Goal: Information Seeking & Learning: Learn about a topic

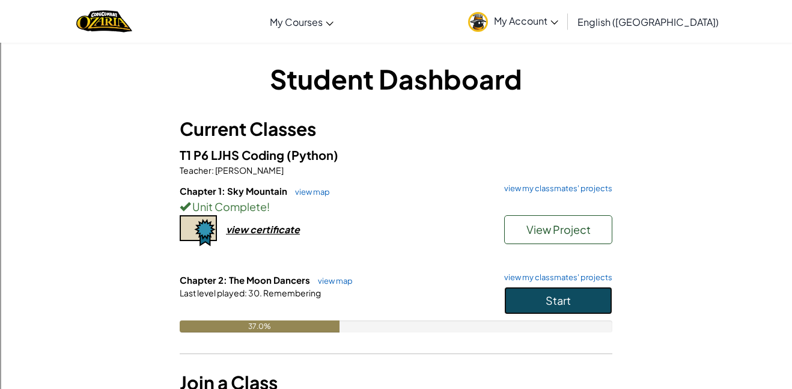
click at [579, 301] on button "Start" at bounding box center [558, 301] width 108 height 28
click at [580, 301] on button "Start" at bounding box center [558, 301] width 108 height 28
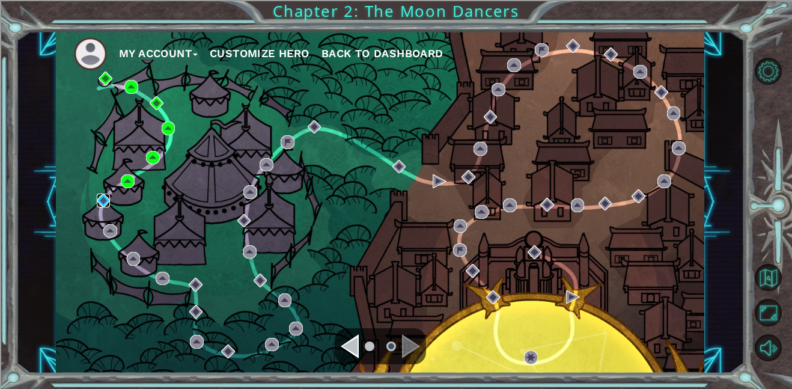
click at [105, 204] on img at bounding box center [104, 201] width 14 height 14
click at [102, 201] on body "My Account Customize Hero Back to Dashboard Chapter 2: The Moon Dancers" at bounding box center [396, 194] width 792 height 389
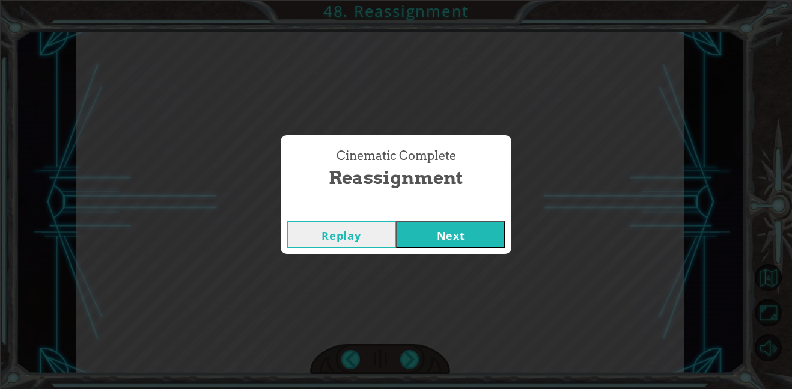
click at [428, 221] on button "Next" at bounding box center [450, 234] width 109 height 27
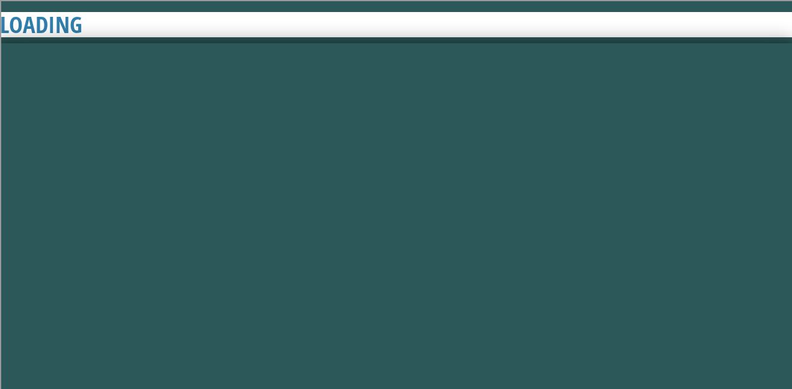
click at [433, 231] on button "Next" at bounding box center [450, 234] width 109 height 27
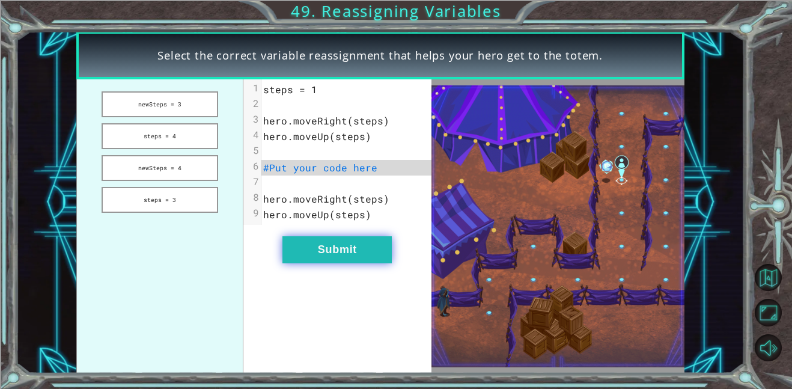
click at [283, 258] on button "Submit" at bounding box center [337, 249] width 109 height 27
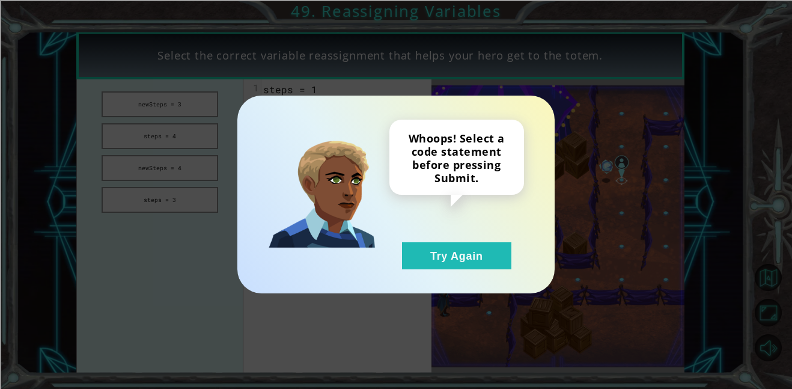
click at [304, 263] on div "Whoops! Select a code statement before pressing Submit. Try Again" at bounding box center [395, 195] width 269 height 150
click at [461, 254] on button "Try Again" at bounding box center [456, 255] width 109 height 27
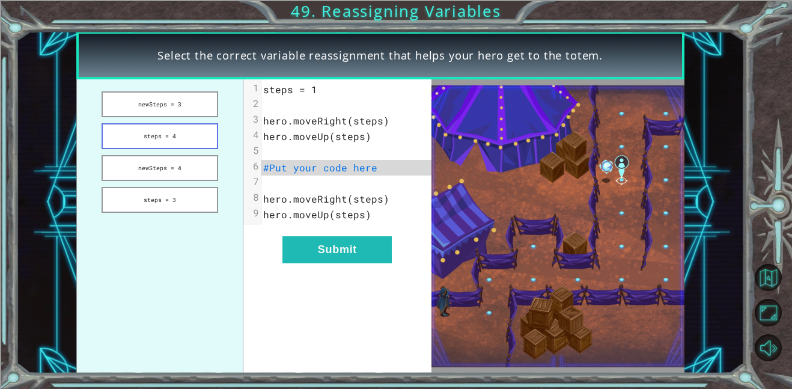
click at [123, 136] on button "steps = 4" at bounding box center [160, 136] width 117 height 26
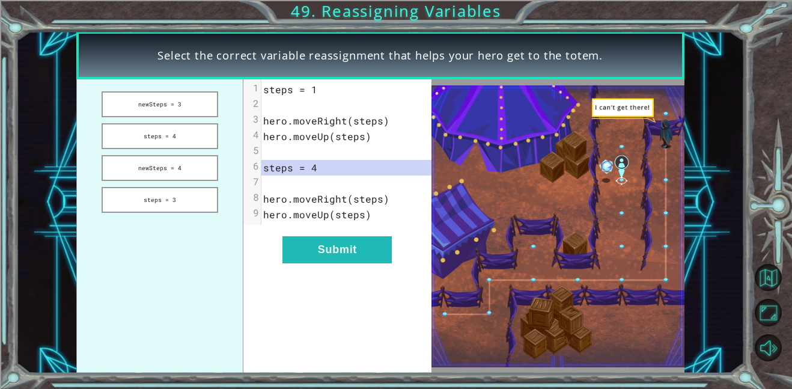
click at [304, 275] on div "xxxxxxxxxx 9 1 steps = 1 2 ​ 3 hero.moveRight(steps) 4 hero.moveUp(steps) 5 ​ 6…" at bounding box center [337, 226] width 188 height 294
click at [312, 252] on button "Submit" at bounding box center [337, 249] width 109 height 27
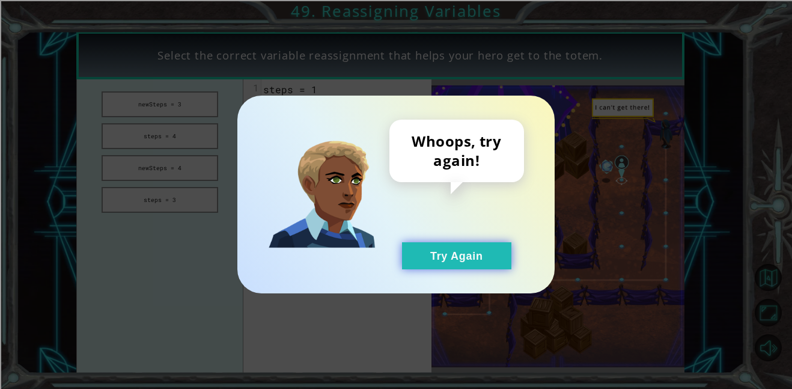
click at [438, 251] on button "Try Again" at bounding box center [456, 255] width 109 height 27
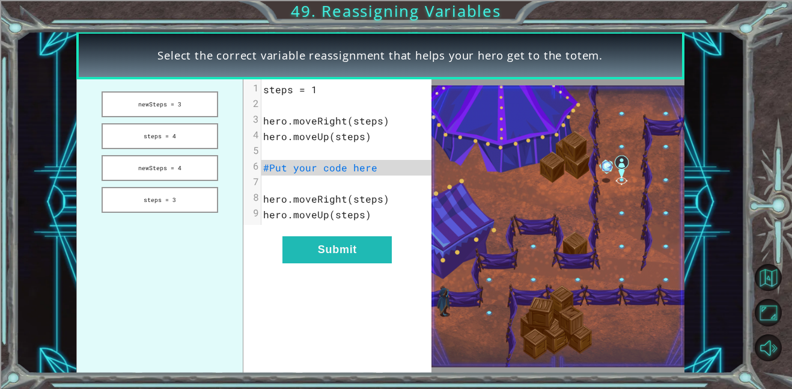
click at [150, 198] on div "Whoops, try again! Try Again" at bounding box center [396, 194] width 792 height 389
click at [140, 205] on button "steps = 3" at bounding box center [160, 200] width 117 height 26
click at [356, 251] on button "Submit" at bounding box center [337, 249] width 109 height 27
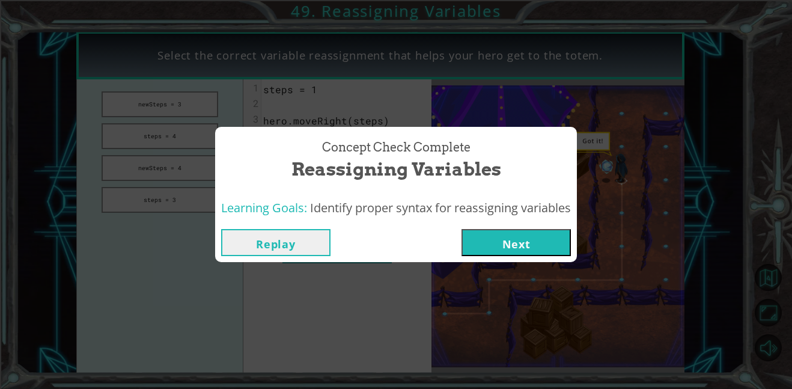
click at [491, 242] on button "Next" at bounding box center [516, 242] width 109 height 27
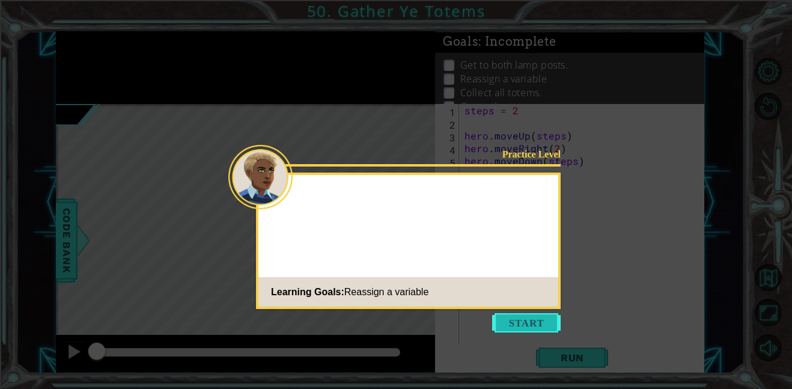
click at [518, 328] on button "Start" at bounding box center [526, 322] width 69 height 19
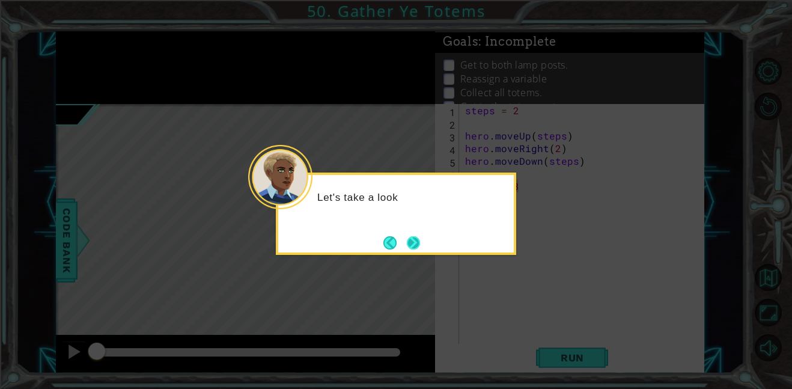
click at [407, 243] on button "Next" at bounding box center [413, 242] width 13 height 13
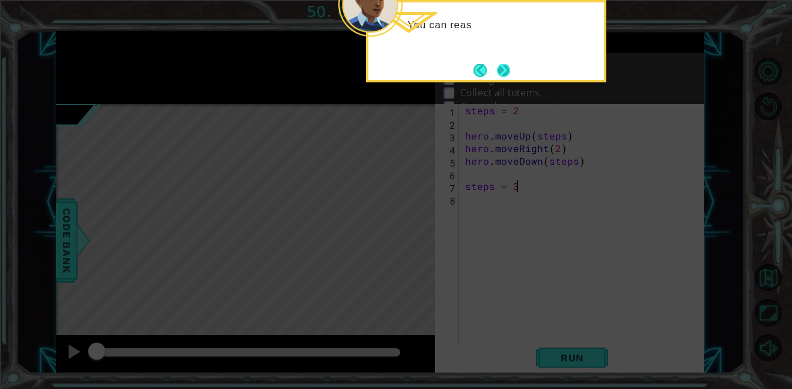
click at [498, 74] on button "Next" at bounding box center [503, 70] width 13 height 13
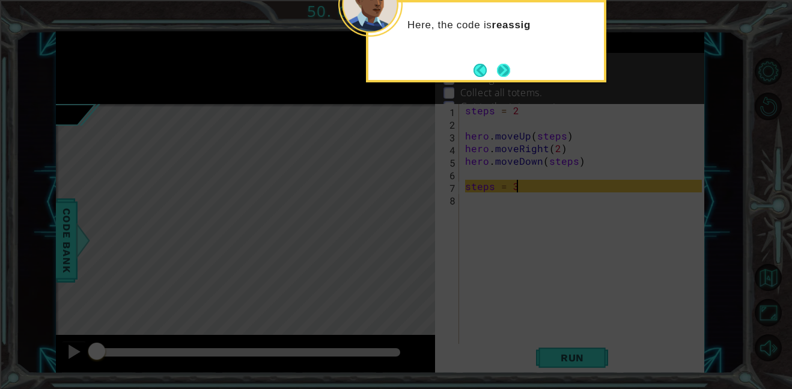
click at [503, 77] on button "Next" at bounding box center [504, 70] width 14 height 14
click at [507, 74] on button "Next" at bounding box center [503, 70] width 13 height 13
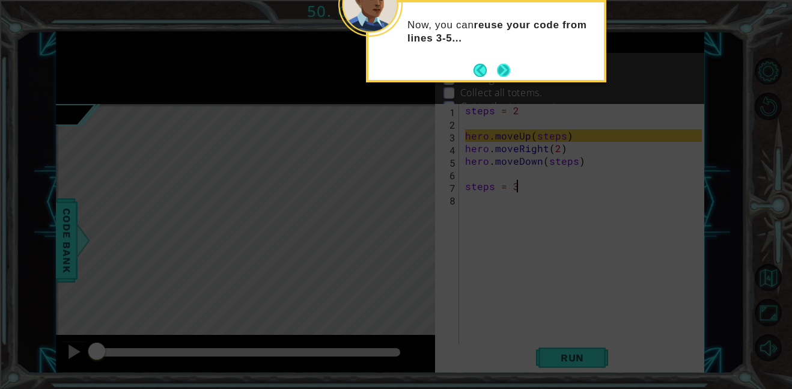
click at [504, 70] on button "Next" at bounding box center [503, 70] width 13 height 13
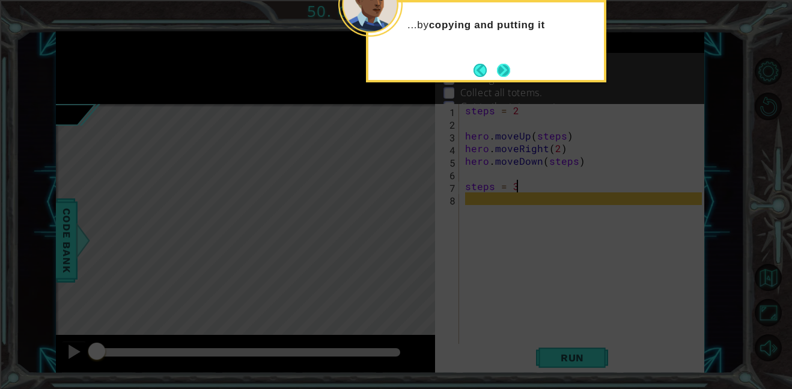
click at [503, 75] on button "Next" at bounding box center [503, 70] width 13 height 13
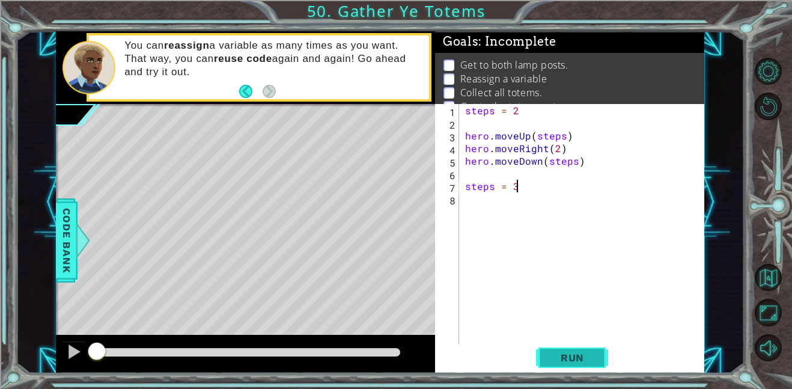
click at [595, 354] on span "Run" at bounding box center [572, 358] width 47 height 12
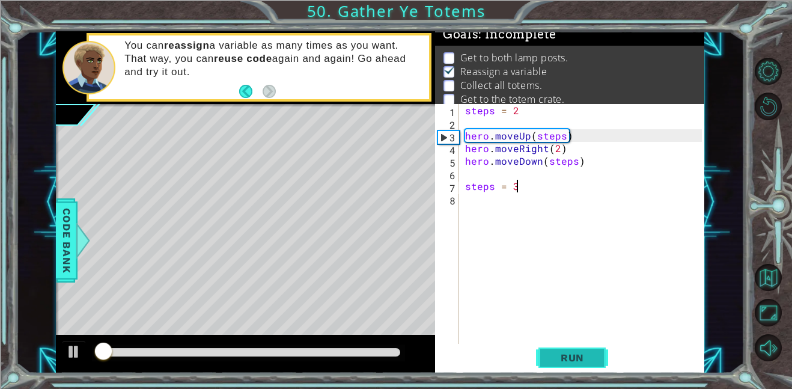
scroll to position [8, 0]
click at [605, 354] on button "Run" at bounding box center [572, 357] width 72 height 27
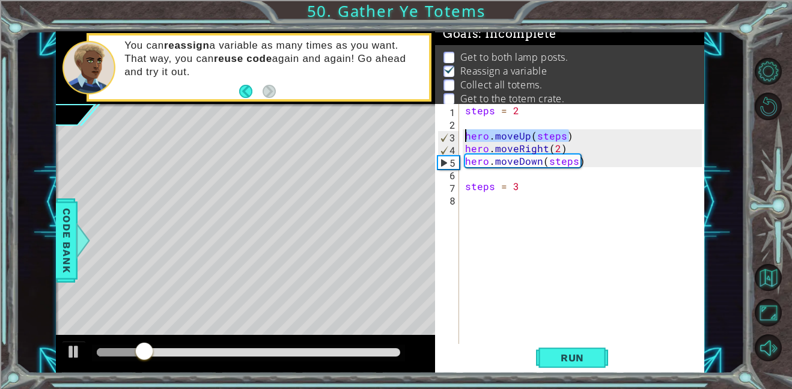
drag, startPoint x: 573, startPoint y: 136, endPoint x: 454, endPoint y: 141, distance: 118.5
click at [454, 141] on div "steps = 3 1 2 3 4 5 6 7 8 steps = 2 hero . moveUp ( steps ) hero . moveRight ( …" at bounding box center [568, 224] width 267 height 240
type textarea "hero.moveUp(steps)"
click at [471, 195] on div "steps = 2 hero . moveUp ( steps ) hero . moveRight ( 2 ) hero . moveDown ( step…" at bounding box center [585, 236] width 245 height 265
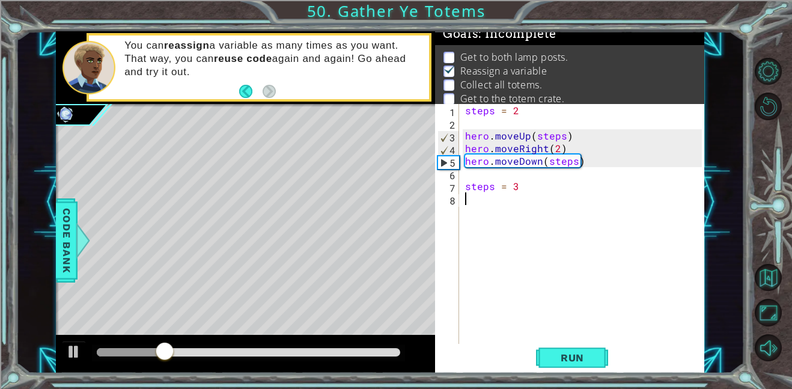
paste textarea "hero.moveUp(steps)"
drag, startPoint x: 572, startPoint y: 148, endPoint x: 460, endPoint y: 151, distance: 112.4
click at [460, 151] on div "hero.moveUp(steps) 1 2 3 4 5 6 7 8 9 steps = 2 hero . moveUp ( steps ) hero . m…" at bounding box center [568, 224] width 267 height 240
type textarea "hero.moveRight(2)"
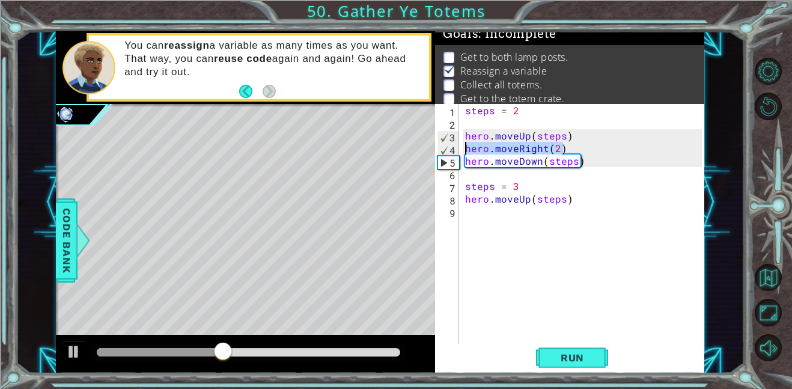
click at [481, 214] on div "steps = 2 hero . moveUp ( steps ) hero . moveRight ( 2 ) hero . moveDown ( step…" at bounding box center [585, 236] width 245 height 265
paste textarea "hero.moveRight(2)"
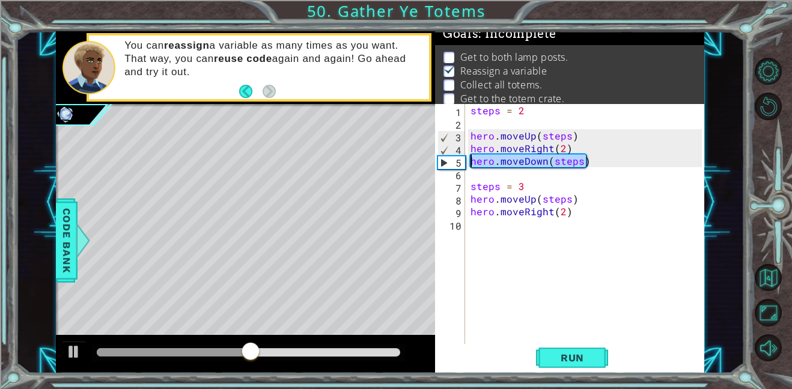
drag, startPoint x: 592, startPoint y: 161, endPoint x: 465, endPoint y: 164, distance: 126.3
click at [465, 164] on div "hero.moveRight(2) 1 2 3 4 5 6 7 8 9 10 steps = 2 hero . moveUp ( steps ) hero .…" at bounding box center [568, 224] width 267 height 240
type textarea "hero.moveDown(steps)"
click at [514, 224] on div "steps = 2 hero . moveUp ( steps ) hero . moveRight ( 2 ) hero . moveDown ( step…" at bounding box center [588, 236] width 240 height 265
paste textarea "hero.moveDown(steps)"
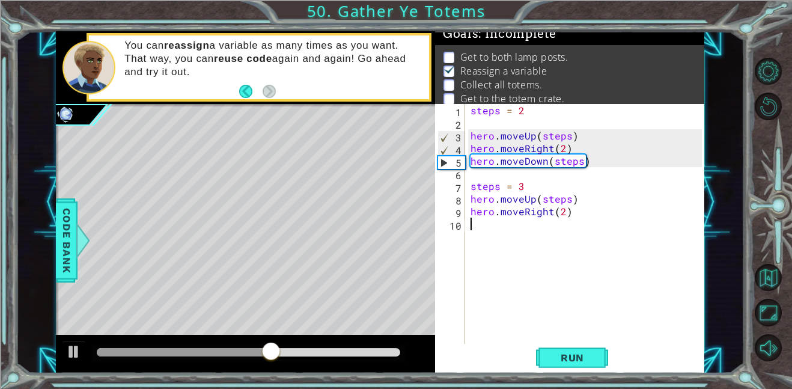
type textarea "hero.moveDown(steps)"
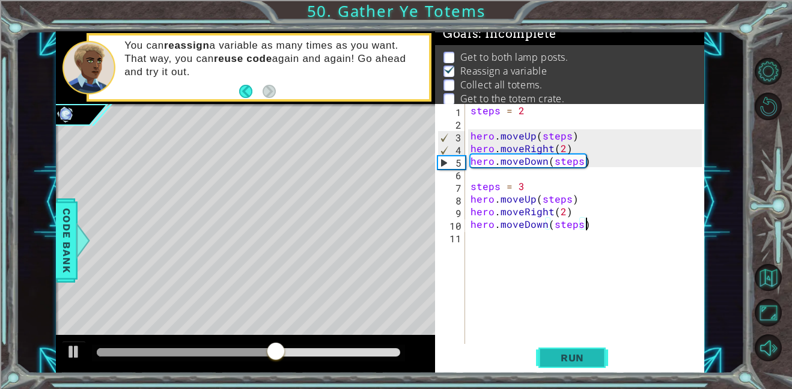
click at [582, 362] on span "Run" at bounding box center [572, 358] width 47 height 12
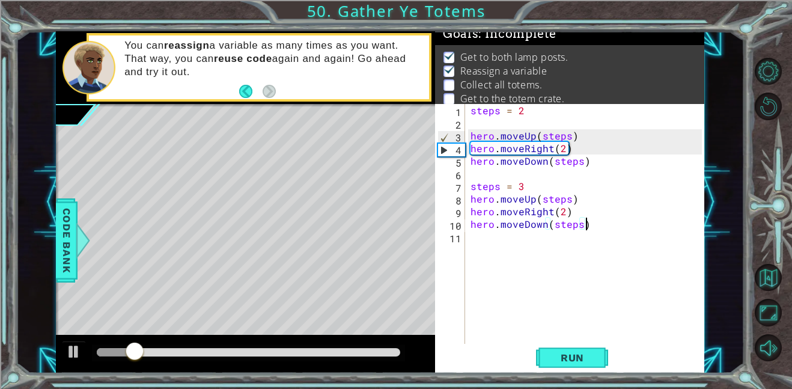
click at [488, 244] on div "steps = 2 hero . moveUp ( steps ) hero . moveRight ( 2 ) hero . moveDown ( step…" at bounding box center [588, 236] width 240 height 265
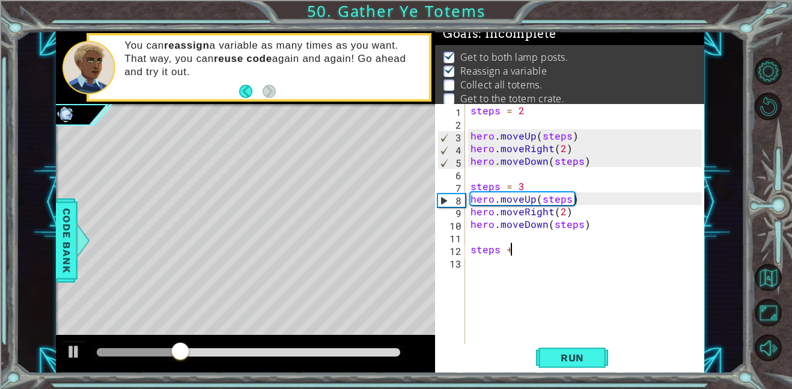
scroll to position [0, 2]
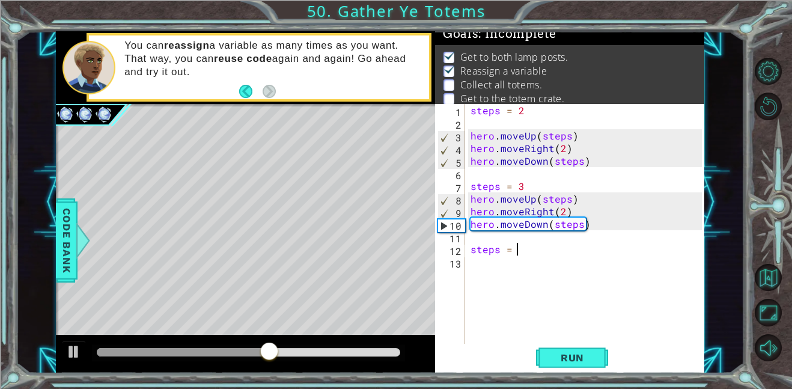
type textarea "steps = 4"
paste textarea "hero.moveDown(steps)"
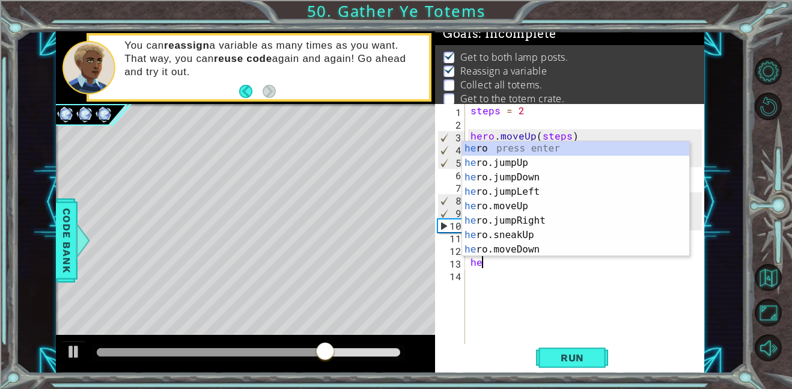
type textarea "h"
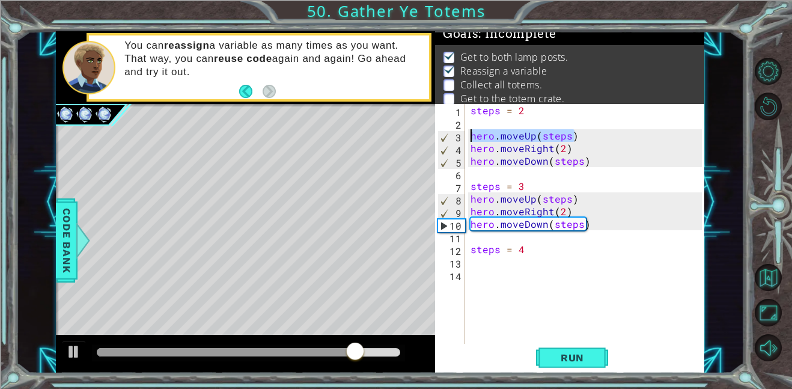
drag, startPoint x: 575, startPoint y: 135, endPoint x: 469, endPoint y: 131, distance: 105.9
click at [469, 131] on div "steps = 2 hero . moveUp ( steps ) hero . moveRight ( 2 ) hero . moveDown ( step…" at bounding box center [588, 236] width 240 height 265
type textarea "hero.moveUp(steps)"
click at [476, 267] on div "steps = 2 hero . moveUp ( steps ) hero . moveRight ( 2 ) hero . moveDown ( step…" at bounding box center [588, 236] width 240 height 265
paste textarea "hero.moveUp(steps)"
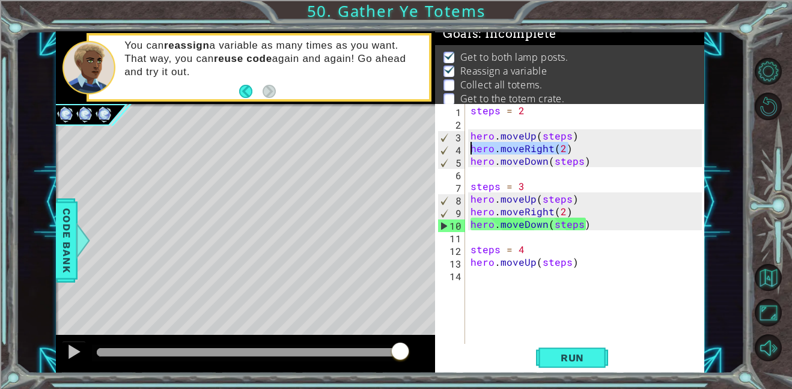
drag, startPoint x: 573, startPoint y: 151, endPoint x: 464, endPoint y: 148, distance: 108.8
click at [464, 148] on div "hero.moveUp(steps) 1 2 3 4 5 6 7 8 9 10 11 12 13 14 steps = 2 hero . moveUp ( s…" at bounding box center [568, 224] width 267 height 240
type textarea "hero.moveRight(2)"
click at [504, 272] on div "steps = 2 hero . moveUp ( steps ) hero . moveRight ( 2 ) hero . moveDown ( step…" at bounding box center [588, 236] width 240 height 265
paste textarea "hero.moveRight(2)"
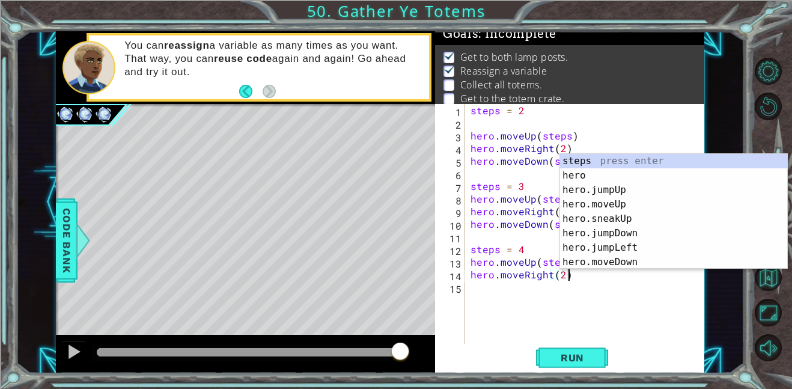
click at [548, 156] on div "steps = 2 hero . moveUp ( steps ) hero . moveRight ( 2 ) hero . moveDown ( step…" at bounding box center [588, 236] width 240 height 265
type textarea "hero.moveDown(steps)"
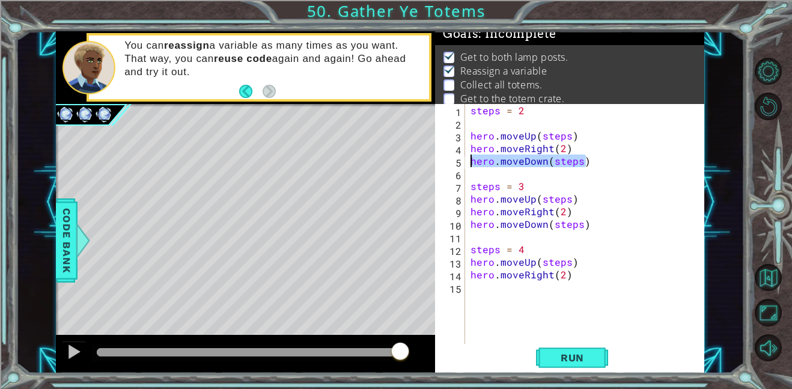
drag, startPoint x: 591, startPoint y: 159, endPoint x: 471, endPoint y: 157, distance: 120.2
click at [471, 157] on div "steps = 2 hero . moveUp ( steps ) hero . moveRight ( 2 ) hero . moveDown ( step…" at bounding box center [588, 236] width 240 height 265
click at [481, 290] on div "steps = 2 hero . moveUp ( steps ) hero . moveRight ( 2 ) hero . moveDown ( step…" at bounding box center [588, 236] width 240 height 265
paste textarea "hero.moveDown(steps)"
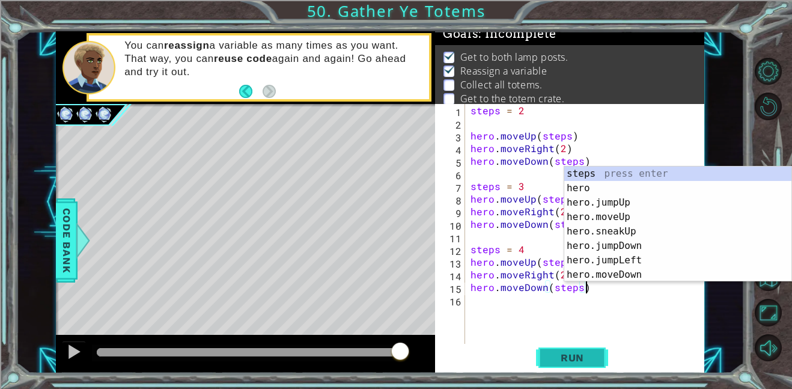
type textarea "hero.moveDown(steps)"
click at [575, 365] on button "Run" at bounding box center [572, 357] width 72 height 27
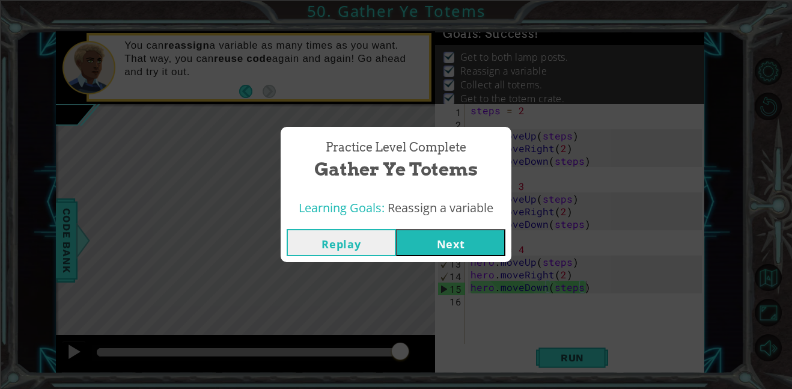
click at [475, 236] on button "Next" at bounding box center [450, 242] width 109 height 27
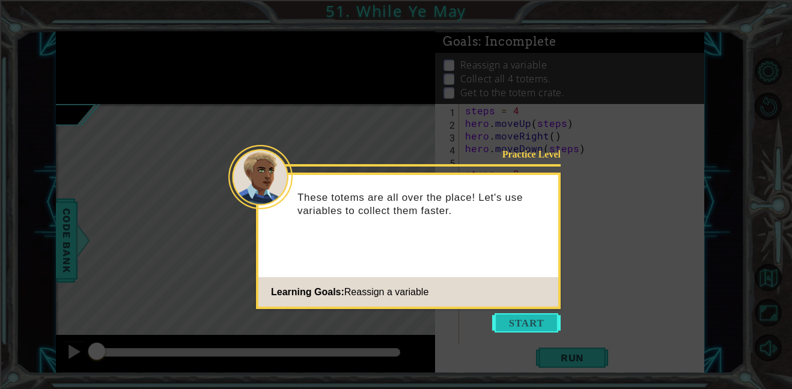
click at [546, 325] on button "Start" at bounding box center [526, 322] width 69 height 19
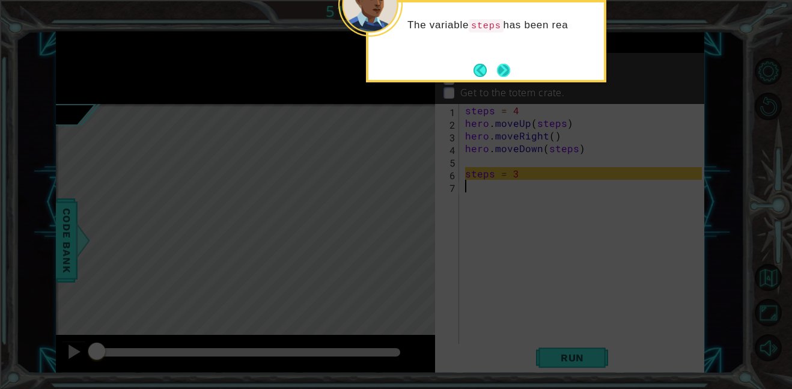
click at [500, 72] on button "Next" at bounding box center [503, 70] width 13 height 13
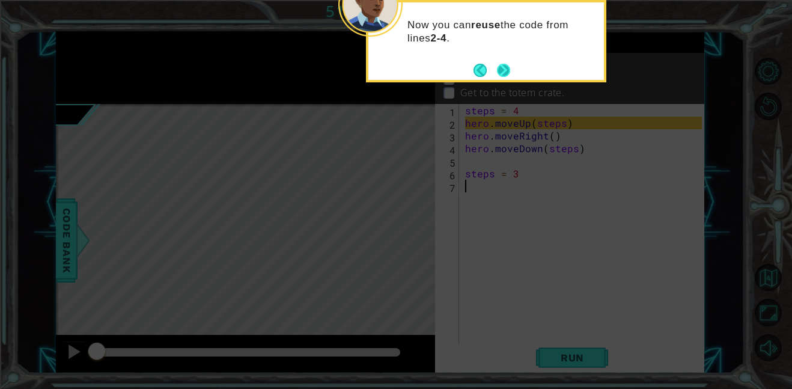
click at [501, 66] on button "Next" at bounding box center [503, 70] width 13 height 13
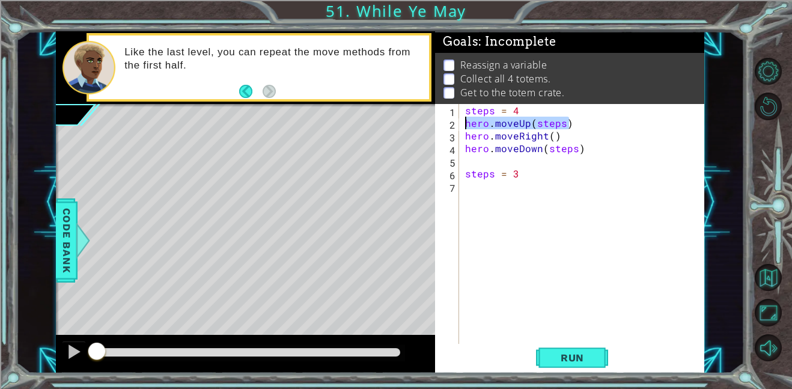
drag, startPoint x: 575, startPoint y: 121, endPoint x: 461, endPoint y: 123, distance: 114.2
click at [461, 123] on div "1 2 3 4 5 6 7 steps = 4 hero . moveUp ( steps ) hero . moveRight ( ) hero . mov…" at bounding box center [568, 224] width 267 height 240
type textarea "hero.moveUp(steps)"
click at [480, 182] on div "steps = 4 hero . moveUp ( steps ) hero . moveRight ( ) hero . moveDown ( steps …" at bounding box center [585, 236] width 245 height 265
paste textarea "hero.moveUp(steps)"
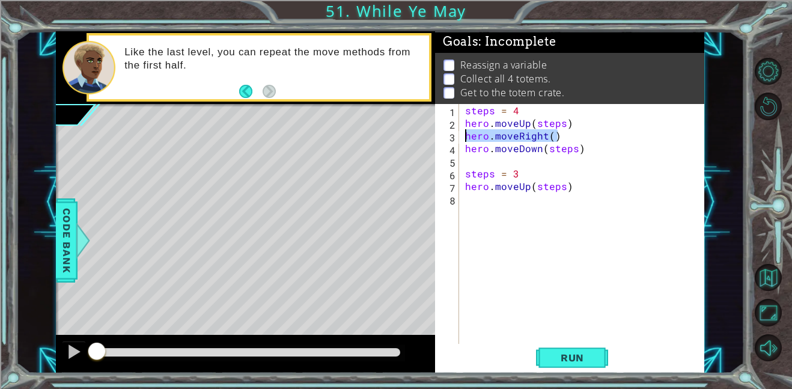
drag, startPoint x: 561, startPoint y: 135, endPoint x: 465, endPoint y: 132, distance: 96.8
click at [465, 132] on div "steps = 4 hero . moveUp ( steps ) hero . moveRight ( ) hero . moveDown ( steps …" at bounding box center [585, 236] width 245 height 265
type textarea "hero.moveRight()"
click at [471, 199] on div "steps = 4 hero . moveUp ( steps ) hero . moveRight ( ) hero . moveDown ( steps …" at bounding box center [585, 236] width 245 height 265
paste textarea "hero.moveRight()"
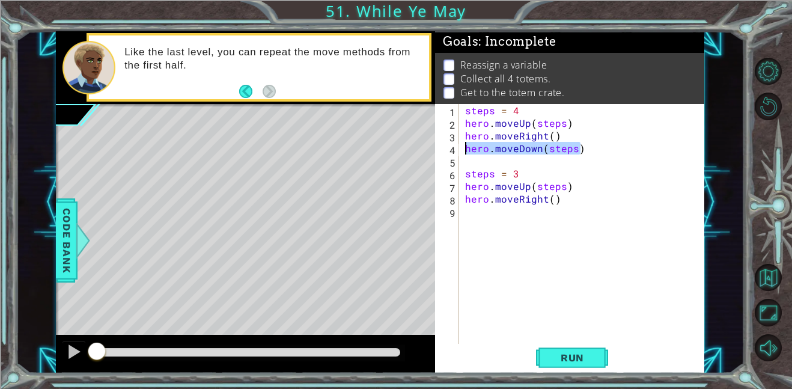
drag, startPoint x: 582, startPoint y: 148, endPoint x: 459, endPoint y: 144, distance: 123.3
click at [459, 144] on div "hero.moveRight() 1 2 3 4 5 6 7 8 9 steps = 4 hero . moveUp ( steps ) hero . mov…" at bounding box center [568, 224] width 267 height 240
type textarea "hero.moveDown(steps)"
click at [467, 228] on div "steps = 4 hero . moveUp ( steps ) hero . moveRight ( ) hero . moveDown ( steps …" at bounding box center [585, 236] width 245 height 265
paste textarea "hero.moveDown(steps)"
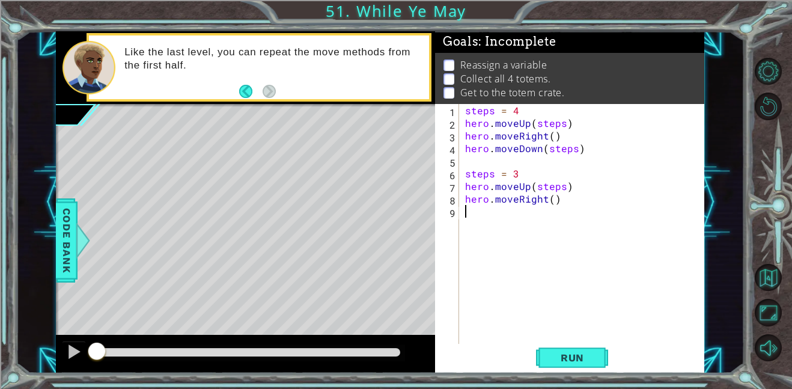
type textarea "hero.moveDown(steps)"
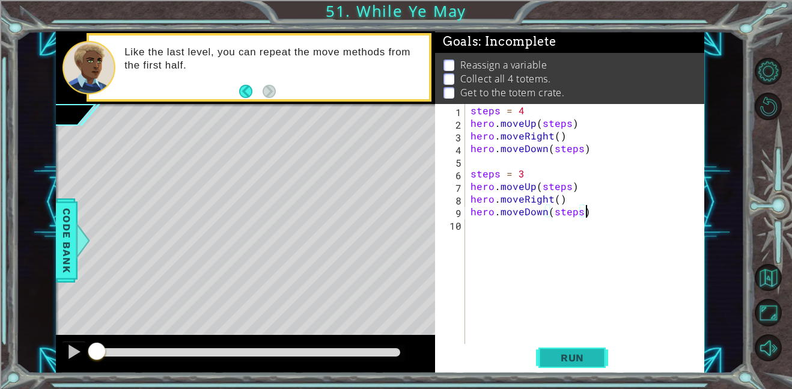
click at [593, 364] on button "Run" at bounding box center [572, 357] width 72 height 27
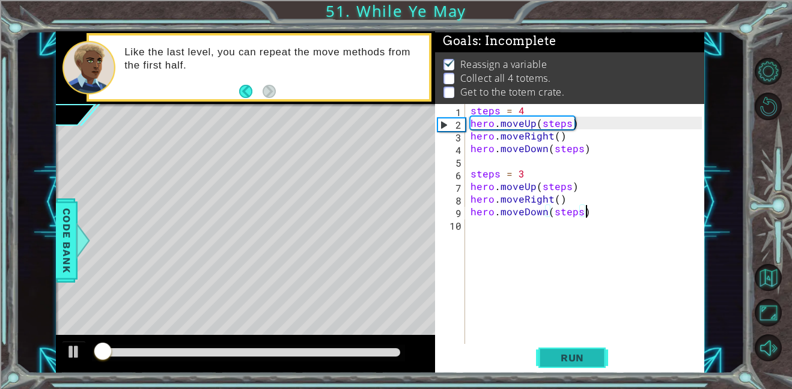
scroll to position [1, 0]
click at [530, 227] on div "steps = 4 hero . moveUp ( steps ) hero . moveRight ( ) hero . moveDown ( steps …" at bounding box center [588, 236] width 240 height 265
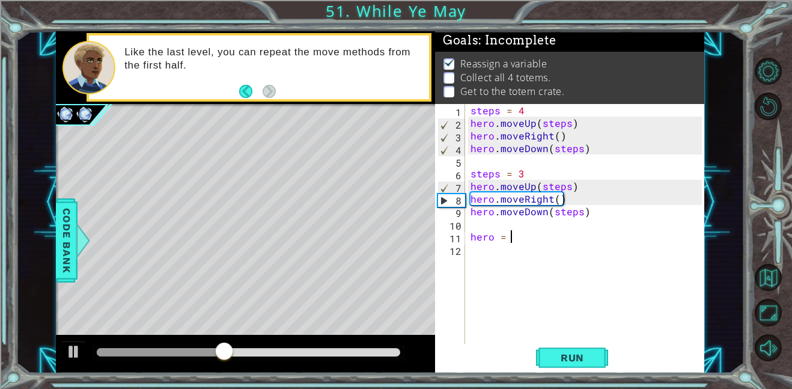
scroll to position [0, 2]
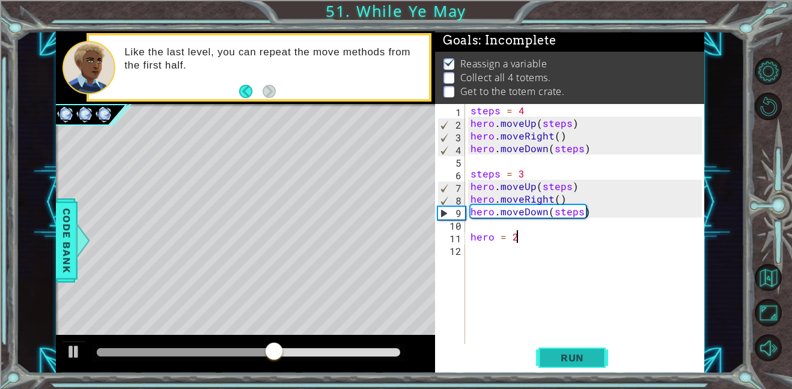
type textarea "hero = 2"
click at [573, 355] on span "Run" at bounding box center [572, 358] width 47 height 12
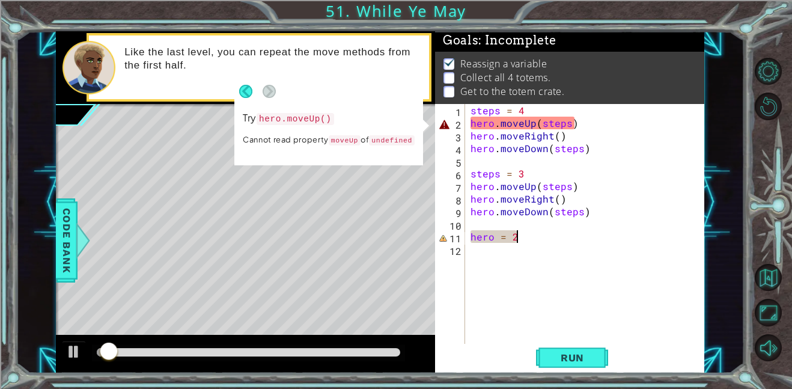
click at [532, 278] on div "steps = 4 hero . moveUp ( steps ) hero . moveRight ( ) hero . moveDown ( steps …" at bounding box center [588, 236] width 240 height 265
click at [519, 264] on div "steps = 4 hero . moveUp ( steps ) hero . moveRight ( ) hero . moveDown ( steps …" at bounding box center [588, 236] width 240 height 265
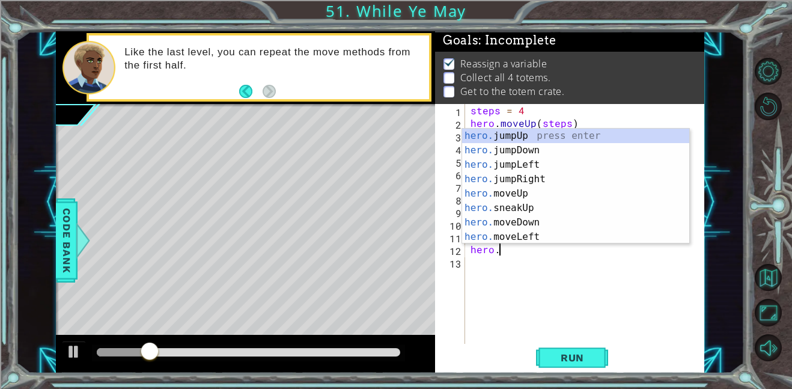
scroll to position [0, 1]
type textarea "h"
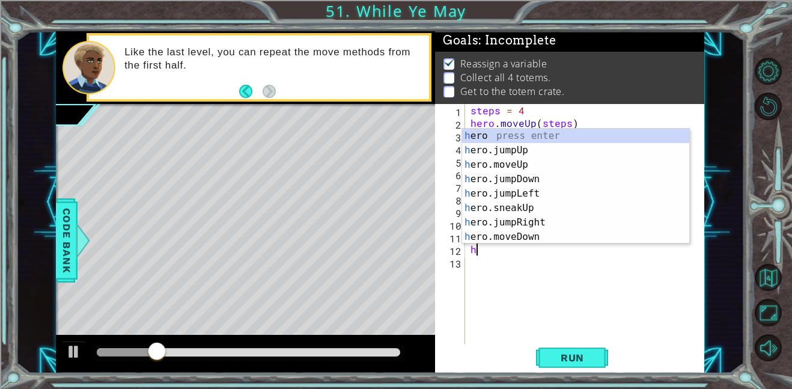
scroll to position [0, 0]
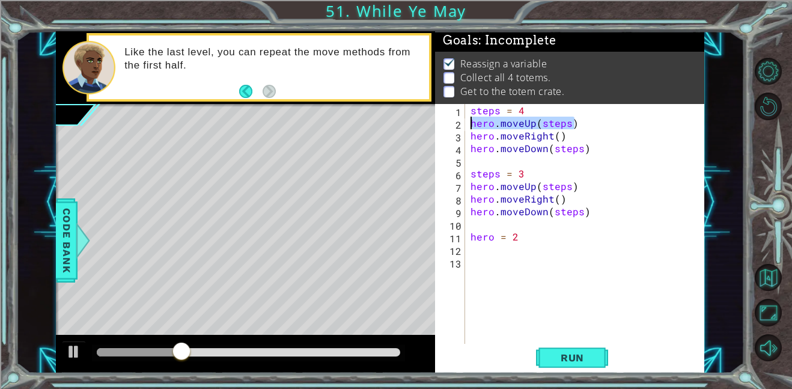
drag, startPoint x: 578, startPoint y: 123, endPoint x: 470, endPoint y: 126, distance: 107.6
click at [470, 126] on div "steps = 4 hero . moveUp ( steps ) hero . moveRight ( ) hero . moveDown ( steps …" at bounding box center [588, 236] width 240 height 265
type textarea "hero.moveUp(steps)"
click at [488, 249] on div "steps = 4 hero . moveUp ( steps ) hero . moveRight ( ) hero . moveDown ( steps …" at bounding box center [588, 236] width 240 height 265
paste textarea "hero.moveUp(steps)"
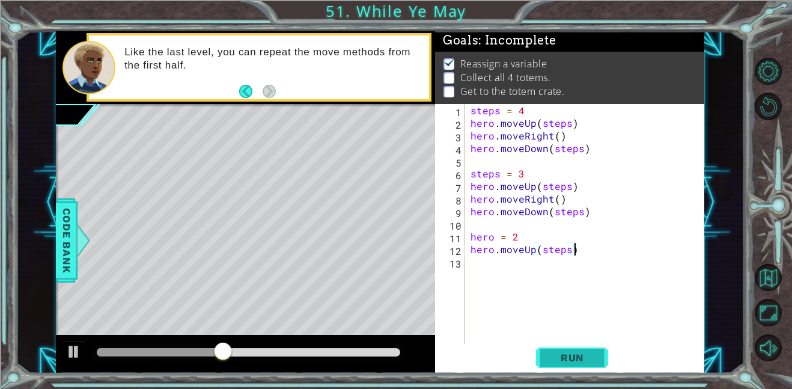
click at [585, 352] on span "Run" at bounding box center [572, 358] width 47 height 12
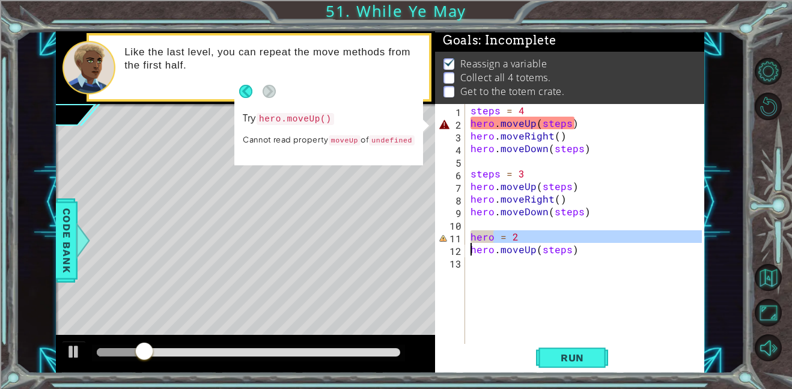
drag, startPoint x: 493, startPoint y: 237, endPoint x: 441, endPoint y: 243, distance: 52.1
click at [441, 243] on div "hero.moveUp(steps) 1 2 3 4 5 6 7 8 9 10 11 12 13 steps = 4 hero . moveUp ( step…" at bounding box center [568, 224] width 267 height 240
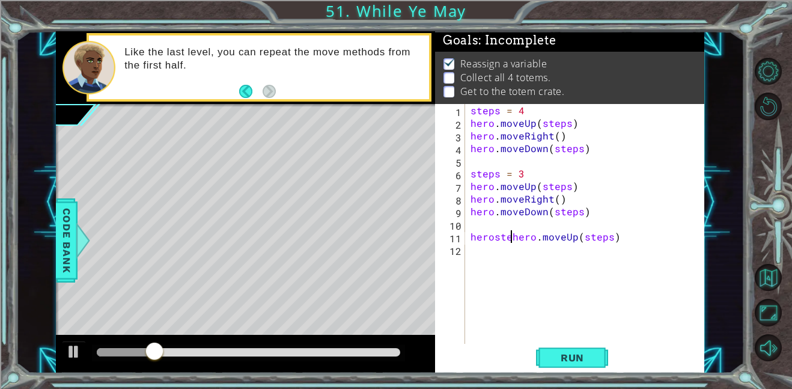
scroll to position [0, 3]
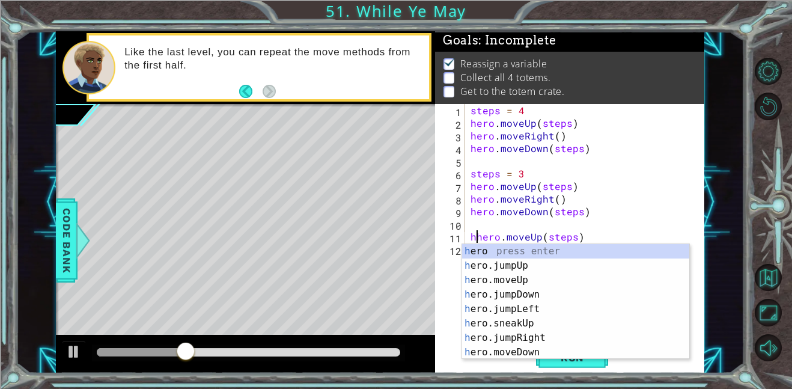
type textarea "hero.moveUp(steps)"
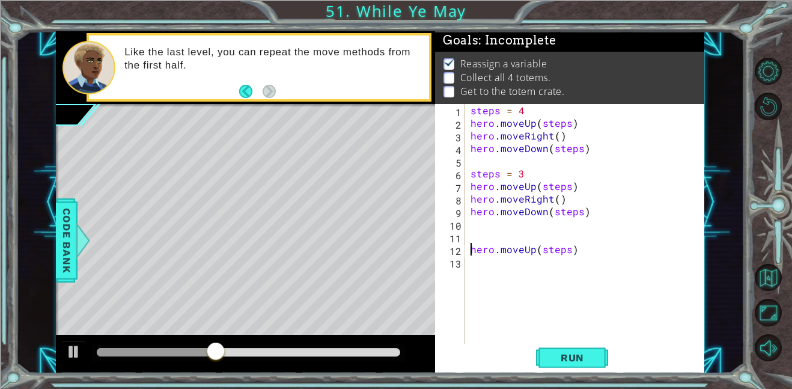
click at [471, 235] on div "steps = 4 hero . moveUp ( steps ) hero . moveRight ( ) hero . moveDown ( steps …" at bounding box center [588, 236] width 240 height 265
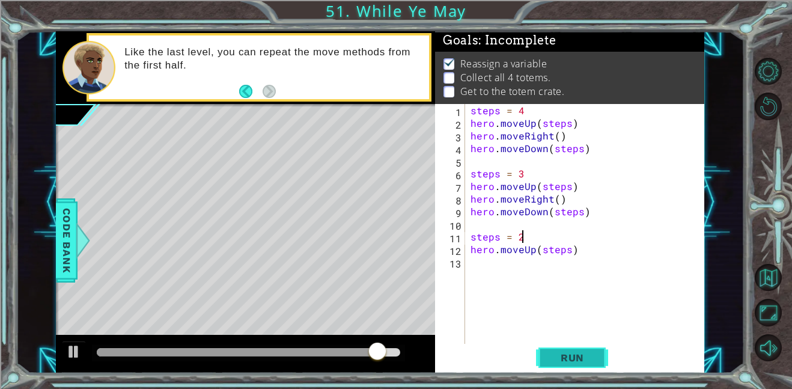
type textarea "steps = 2"
click at [588, 352] on span "Run" at bounding box center [572, 358] width 47 height 12
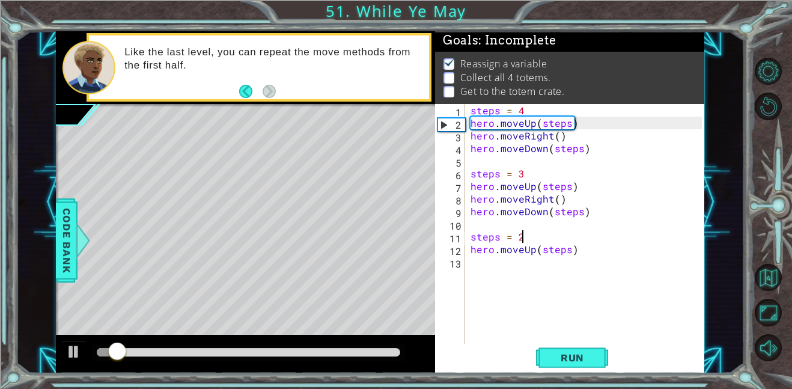
click at [494, 278] on div "steps = 4 hero . moveUp ( steps ) hero . moveRight ( ) hero . moveDown ( steps …" at bounding box center [588, 236] width 240 height 265
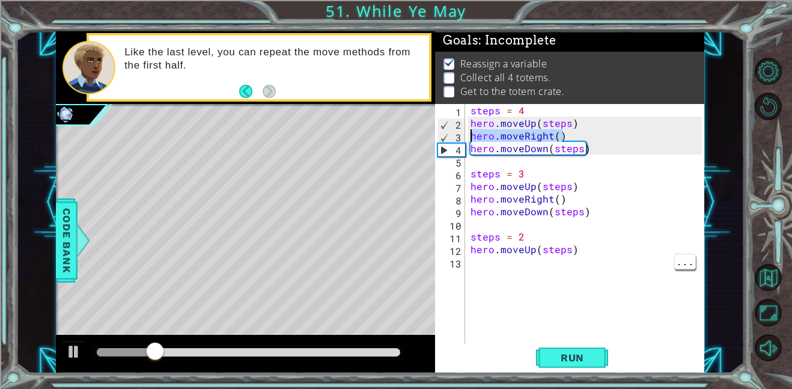
drag, startPoint x: 567, startPoint y: 139, endPoint x: 472, endPoint y: 136, distance: 95.0
click at [472, 136] on div "steps = 4 hero . moveUp ( steps ) hero . moveRight ( ) hero . moveDown ( steps …" at bounding box center [588, 236] width 240 height 265
type textarea "hero.moveRight()"
click at [478, 269] on div "steps = 4 hero . moveUp ( steps ) hero . moveRight ( ) hero . moveDown ( steps …" at bounding box center [588, 236] width 240 height 265
paste textarea "hero.moveRight()"
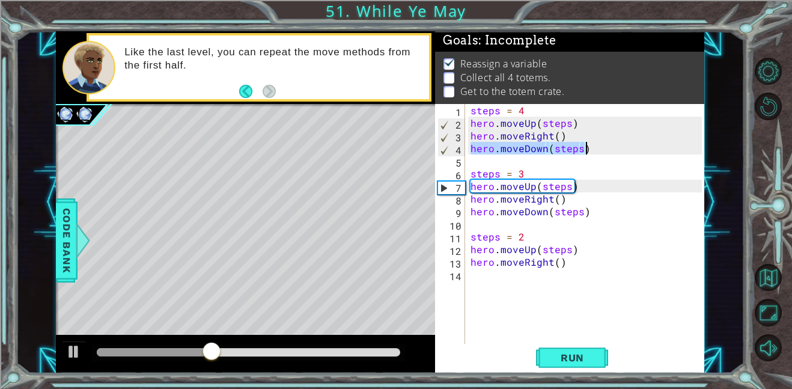
drag, startPoint x: 471, startPoint y: 147, endPoint x: 598, endPoint y: 151, distance: 127.5
click at [598, 151] on div "steps = 4 hero . moveUp ( steps ) hero . moveRight ( ) hero . moveDown ( steps …" at bounding box center [588, 236] width 240 height 265
type textarea "hero.moveDown(steps)"
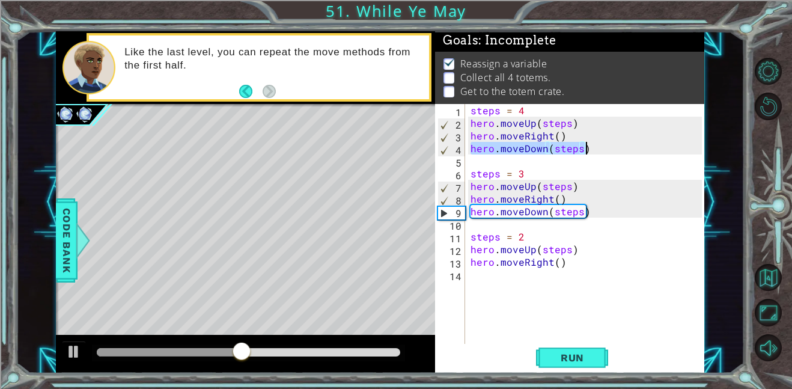
click at [540, 278] on div "steps = 4 hero . moveUp ( steps ) hero . moveRight ( ) hero . moveDown ( steps …" at bounding box center [588, 236] width 240 height 265
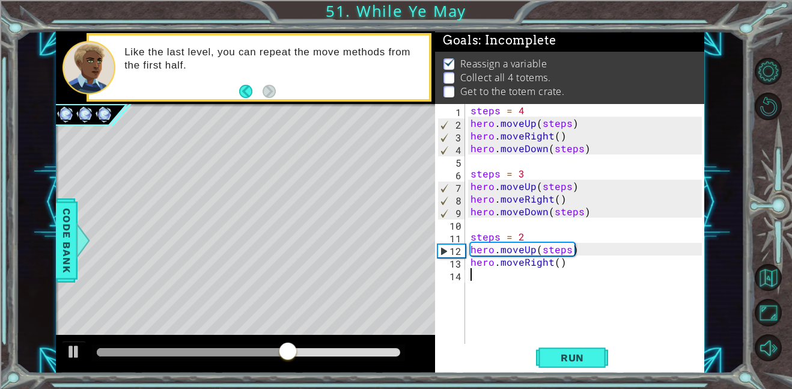
paste textarea "hero.moveDown(steps)"
type textarea "hero.moveDown(steps)"
click at [512, 293] on div "steps = 4 hero . moveUp ( steps ) hero . moveRight ( ) hero . moveDown ( steps …" at bounding box center [588, 236] width 240 height 265
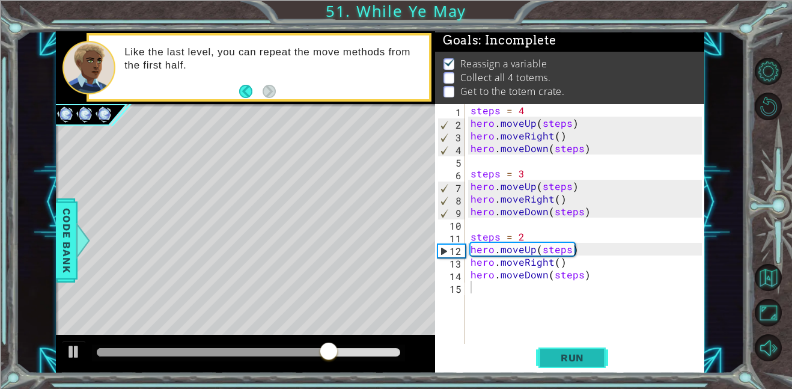
click at [578, 365] on button "Run" at bounding box center [572, 357] width 72 height 27
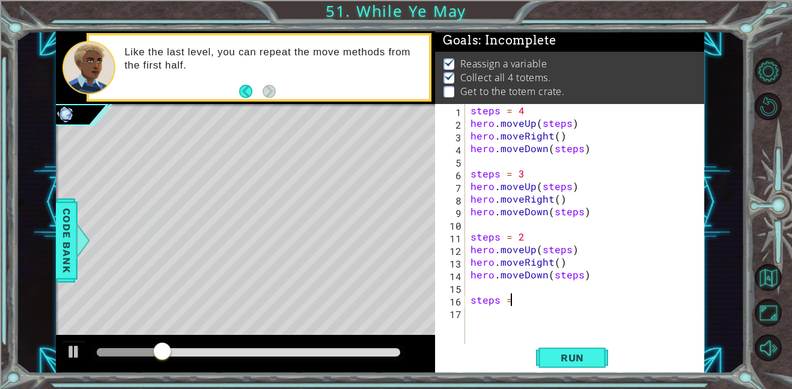
scroll to position [0, 2]
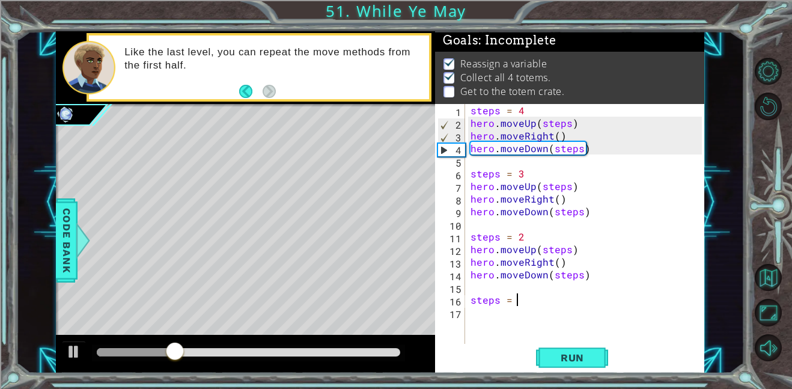
type textarea "steps = 1"
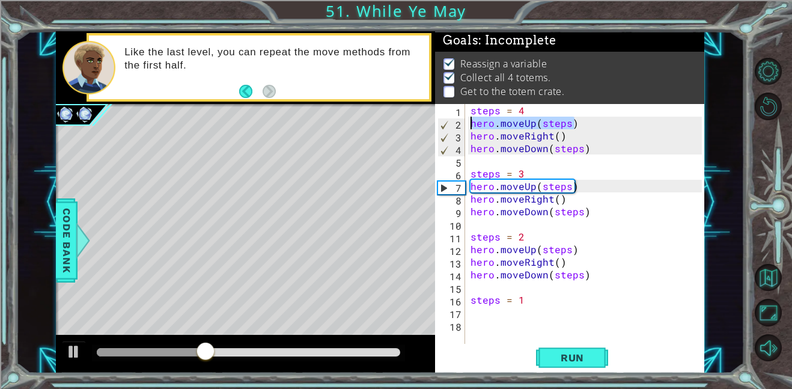
drag, startPoint x: 585, startPoint y: 120, endPoint x: 466, endPoint y: 127, distance: 119.2
click at [466, 127] on div "1 2 3 4 5 6 7 8 9 10 11 12 13 14 15 16 17 18 steps = 4 hero . moveUp ( steps ) …" at bounding box center [568, 224] width 267 height 240
type textarea "hero.moveUp(steps)"
click at [467, 312] on div "hero.moveUp(steps) 1 2 3 4 5 6 7 8 9 10 11 12 13 14 15 16 17 18 steps = 4 hero …" at bounding box center [568, 224] width 267 height 240
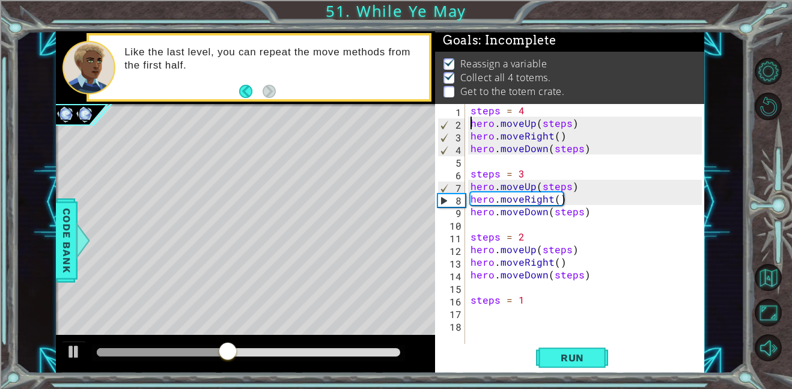
click at [470, 314] on div "steps = 4 hero . moveUp ( steps ) hero . moveRight ( ) hero . moveDown ( steps …" at bounding box center [588, 236] width 240 height 265
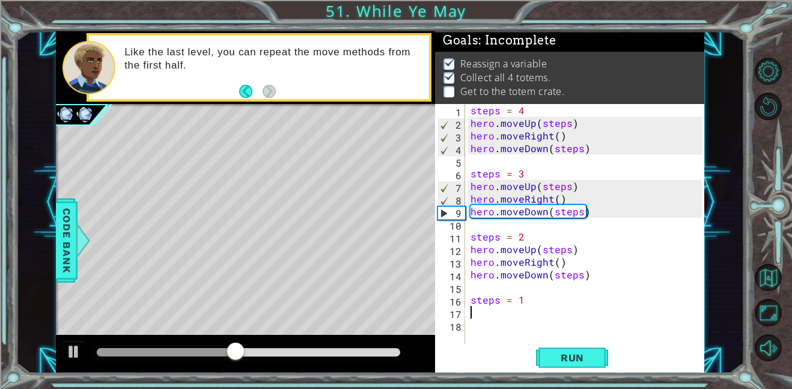
paste textarea "hero.moveUp(steps)"
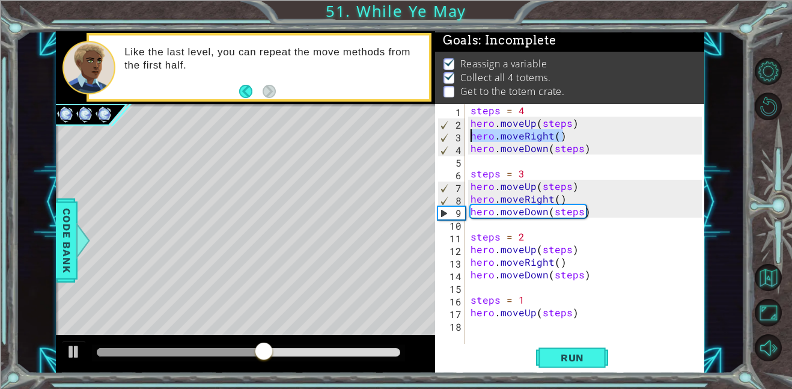
drag, startPoint x: 567, startPoint y: 141, endPoint x: 463, endPoint y: 140, distance: 104.6
click at [463, 140] on div "hero.moveUp(steps) 1 2 3 4 5 6 7 8 9 10 11 12 13 14 15 16 17 18 steps = 4 hero …" at bounding box center [568, 224] width 267 height 240
type textarea "hero.moveRight()"
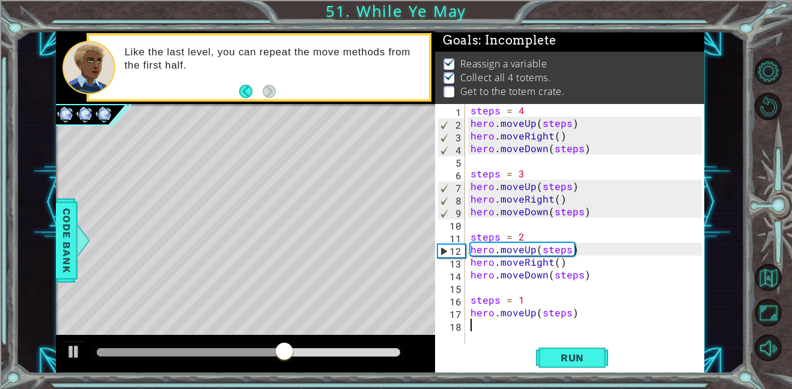
click at [480, 328] on div "steps = 4 hero . moveUp ( steps ) hero . moveRight ( ) hero . moveDown ( steps …" at bounding box center [588, 236] width 240 height 265
paste textarea "hero.moveRight()"
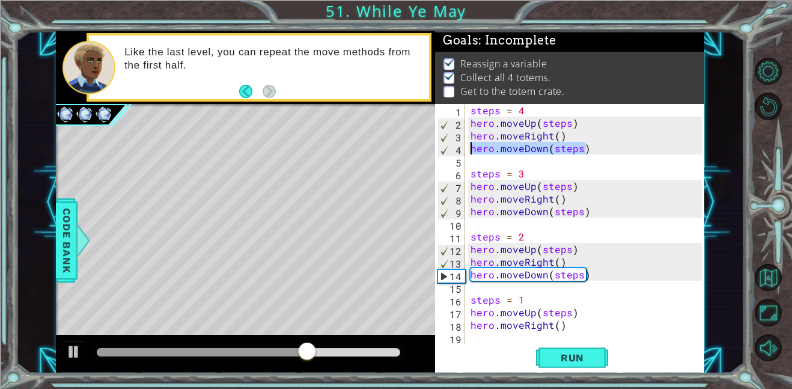
drag, startPoint x: 588, startPoint y: 146, endPoint x: 470, endPoint y: 153, distance: 118.0
click at [470, 153] on div "steps = 4 hero . moveUp ( steps ) hero . moveRight ( ) hero . moveDown ( steps …" at bounding box center [588, 236] width 240 height 265
type textarea "hero.moveDown(steps)"
click at [483, 339] on div "steps = 4 hero . moveUp ( steps ) hero . moveRight ( ) hero . moveDown ( steps …" at bounding box center [588, 236] width 240 height 265
paste textarea "hero.moveDown(steps)"
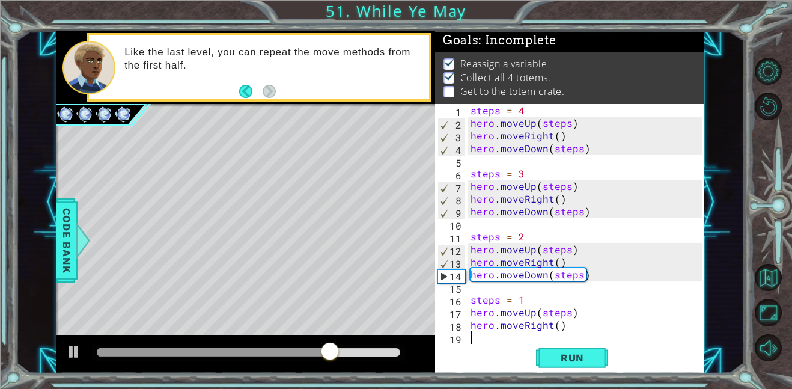
type textarea "hero.moveDown(steps)"
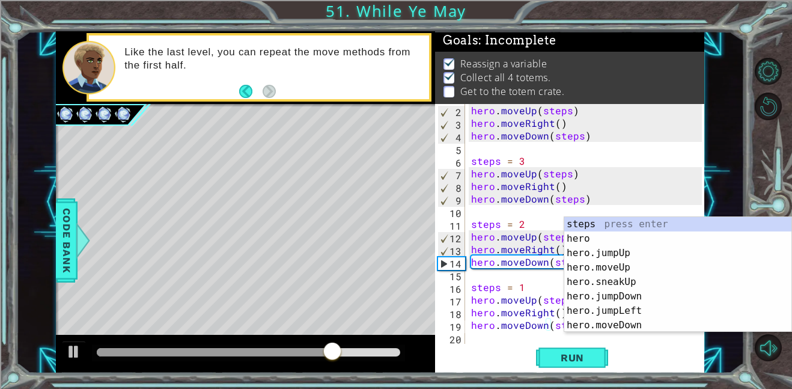
scroll to position [13, 0]
click at [587, 353] on span "Run" at bounding box center [572, 358] width 47 height 12
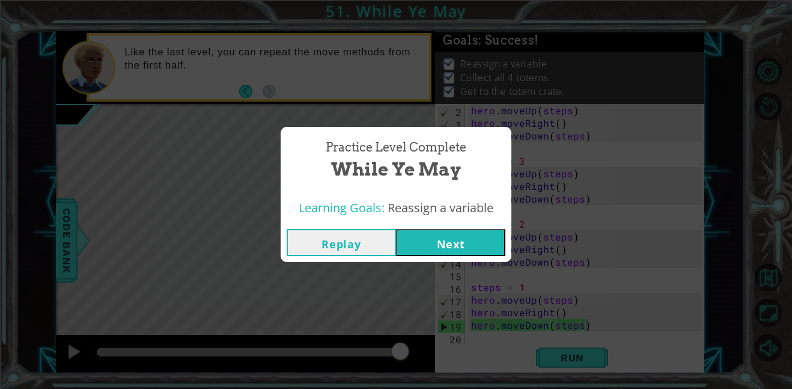
click at [465, 254] on button "Next" at bounding box center [450, 242] width 109 height 27
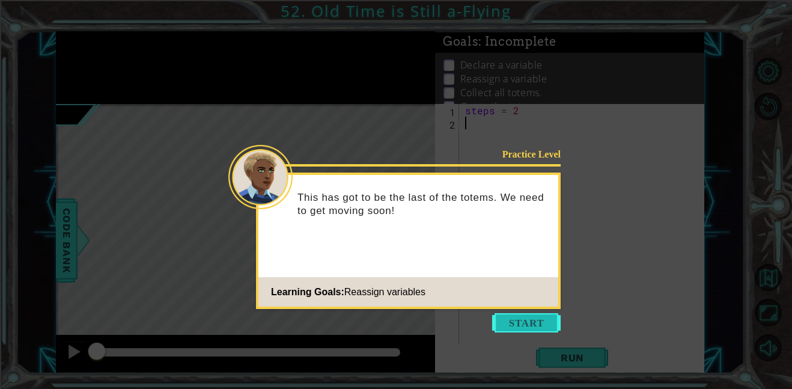
click at [528, 332] on button "Start" at bounding box center [526, 322] width 69 height 19
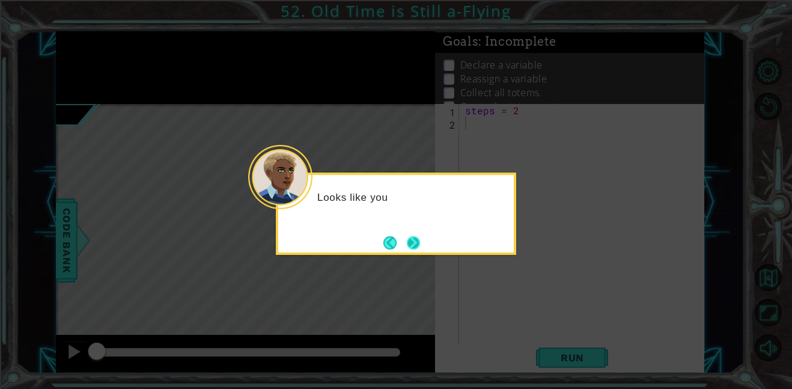
click at [417, 242] on button "Next" at bounding box center [413, 242] width 13 height 13
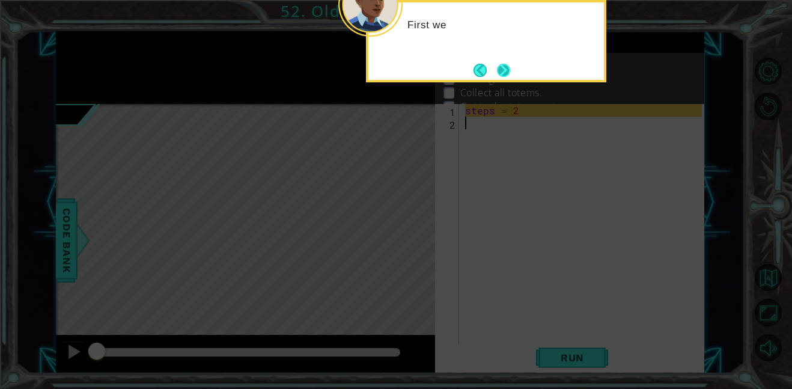
click at [510, 72] on button "Next" at bounding box center [503, 70] width 13 height 13
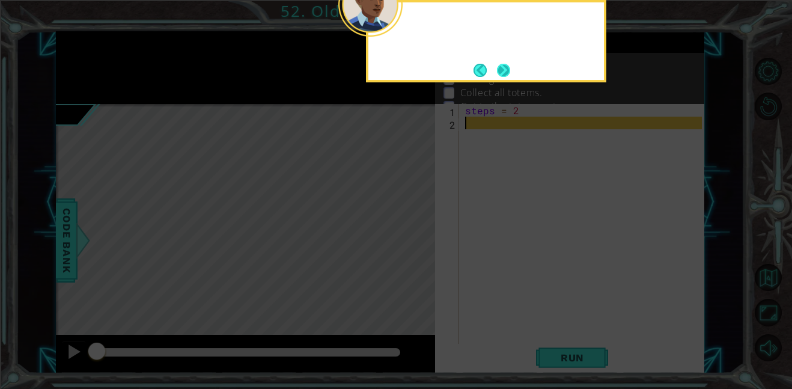
click at [501, 73] on button "Next" at bounding box center [503, 70] width 13 height 13
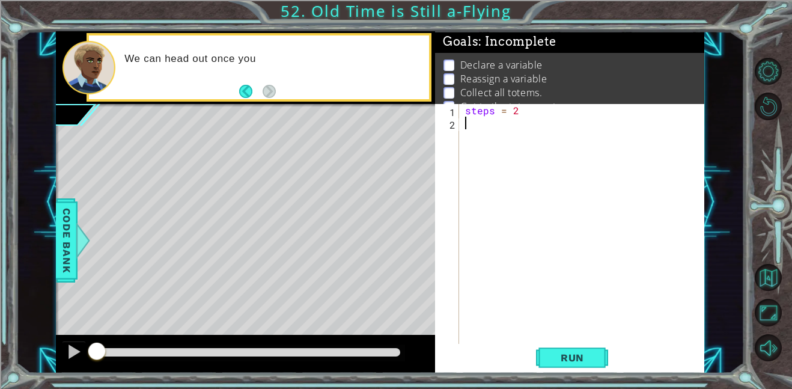
scroll to position [16, 0]
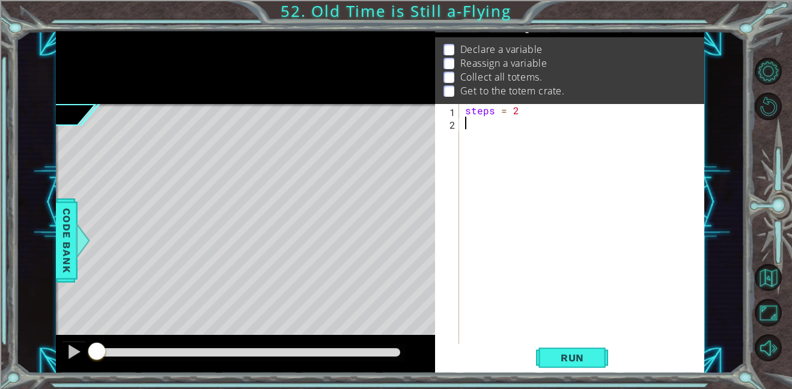
click at [489, 126] on div "steps = 2" at bounding box center [585, 236] width 245 height 265
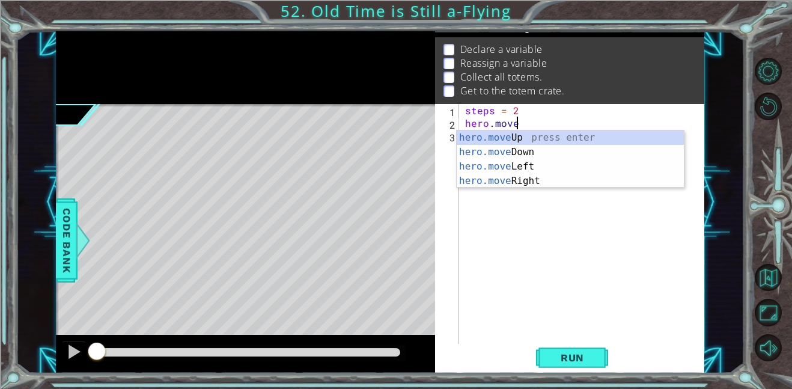
scroll to position [0, 2]
type textarea "hero.move"
click at [62, 254] on span "Code Bank" at bounding box center [66, 240] width 19 height 73
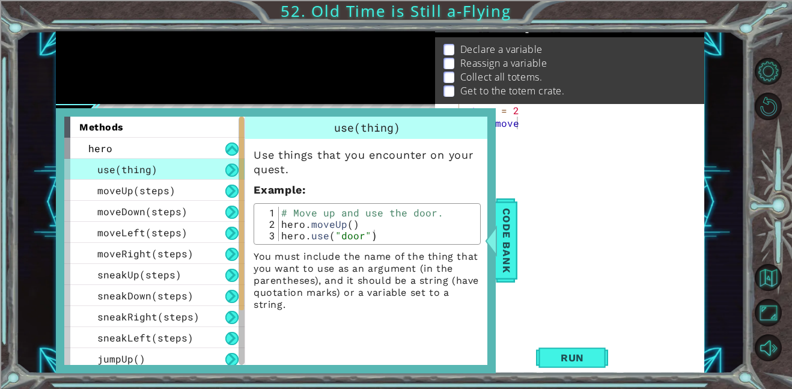
click at [549, 136] on div "steps = 2 hero . move" at bounding box center [585, 236] width 245 height 265
click at [500, 229] on span "Code Bank" at bounding box center [506, 240] width 19 height 73
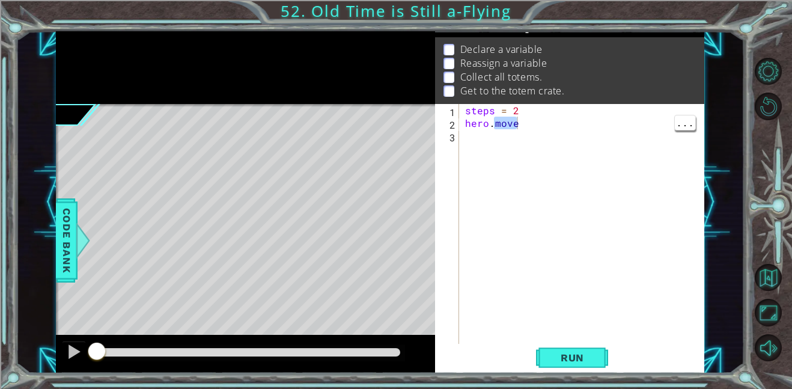
click at [530, 123] on div "steps = 2 hero . move" at bounding box center [585, 236] width 245 height 265
type textarea "hero.moveRight(steps)"
click at [531, 149] on div "steps = 2 hero . moveRight ( steps )" at bounding box center [585, 236] width 245 height 265
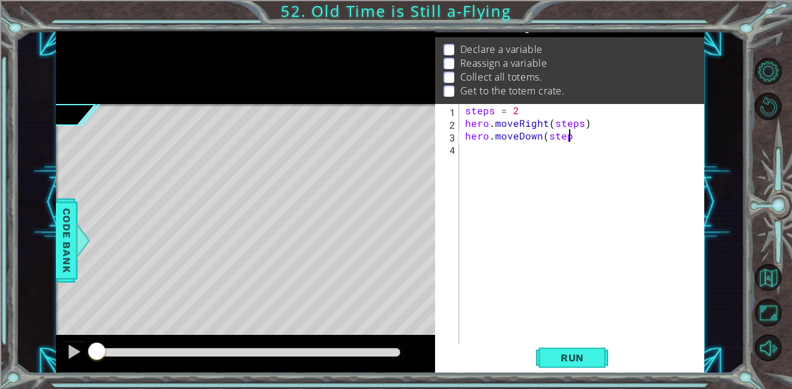
type textarea "hero.moveDown(steps"
click at [465, 155] on div "steps = 2 hero . moveRight ( steps ) hero . moveDown ( steps" at bounding box center [585, 236] width 245 height 265
type textarea "hero.moveRight(steps)"
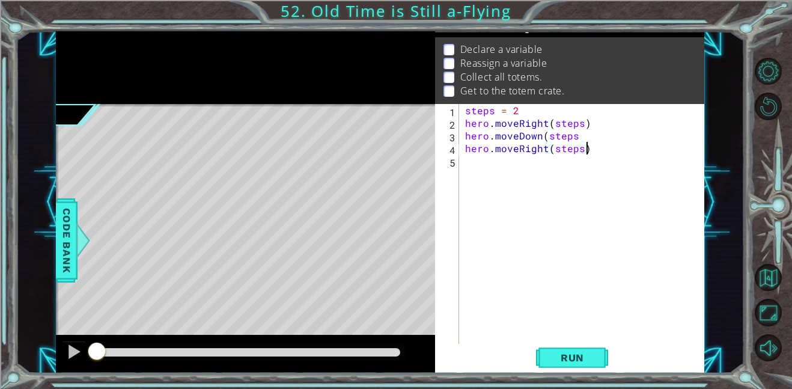
click at [469, 160] on div "steps = 2 hero . moveRight ( steps ) hero . moveDown ( steps hero . moveRight (…" at bounding box center [585, 236] width 245 height 265
click at [576, 355] on span "Run" at bounding box center [572, 358] width 47 height 12
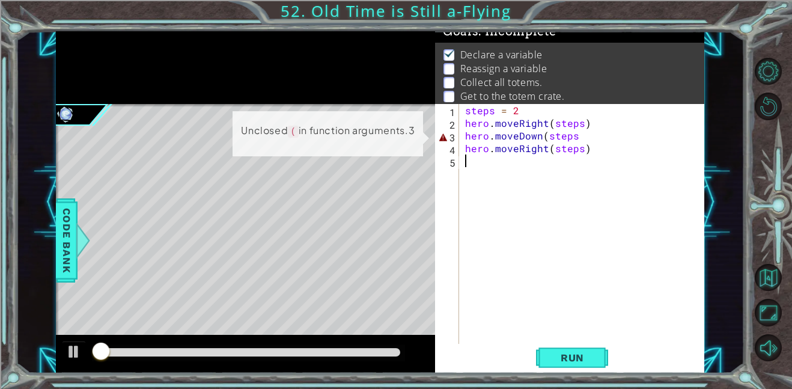
scroll to position [8, 0]
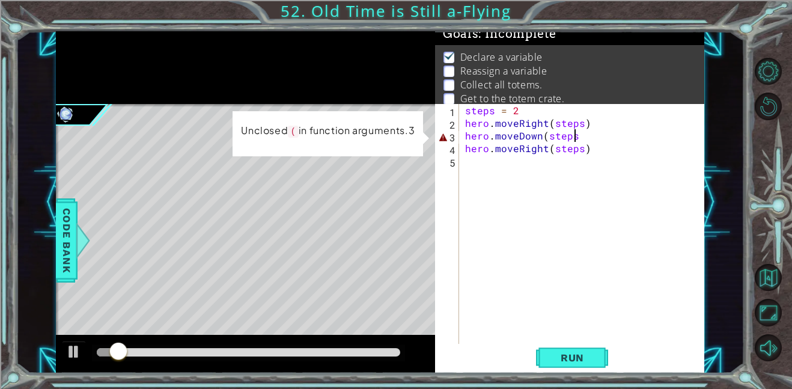
click at [573, 139] on div "steps = 2 hero . moveRight ( steps ) hero . moveDown ( steps hero . moveRight (…" at bounding box center [585, 236] width 245 height 265
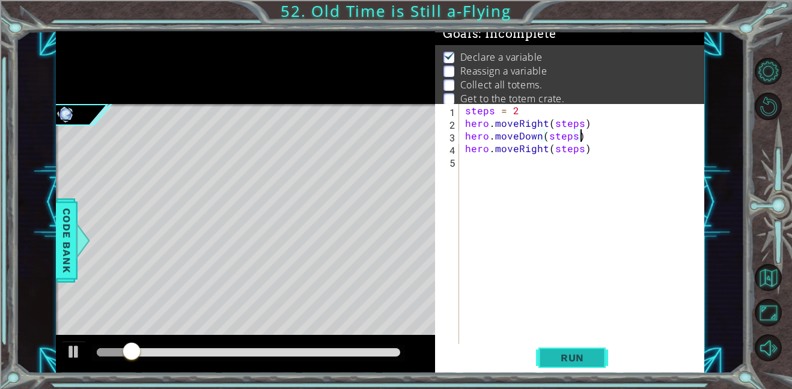
type textarea "hero.moveDown(steps)"
click at [585, 358] on span "Run" at bounding box center [572, 358] width 47 height 12
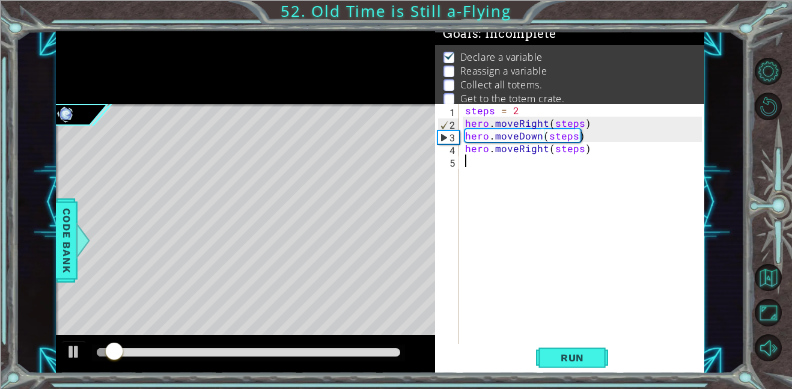
click at [472, 164] on div "steps = 2 hero . moveRight ( steps ) hero . moveDown ( steps ) hero . moveRight…" at bounding box center [585, 236] width 245 height 265
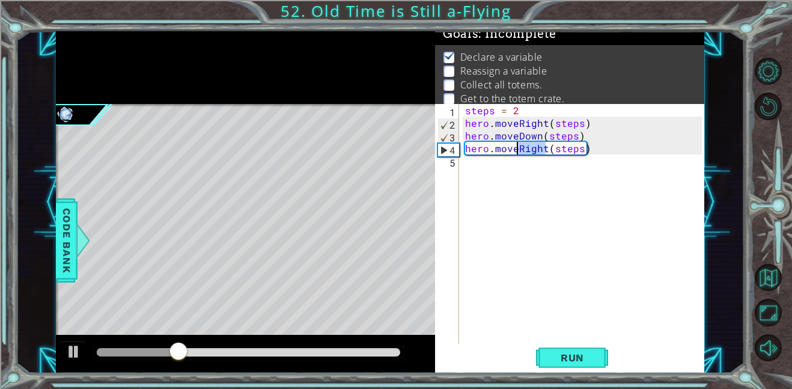
drag, startPoint x: 546, startPoint y: 152, endPoint x: 518, endPoint y: 153, distance: 28.9
click at [518, 153] on div "steps = 2 hero . moveRight ( steps ) hero . moveDown ( steps ) hero . moveRight…" at bounding box center [585, 236] width 245 height 265
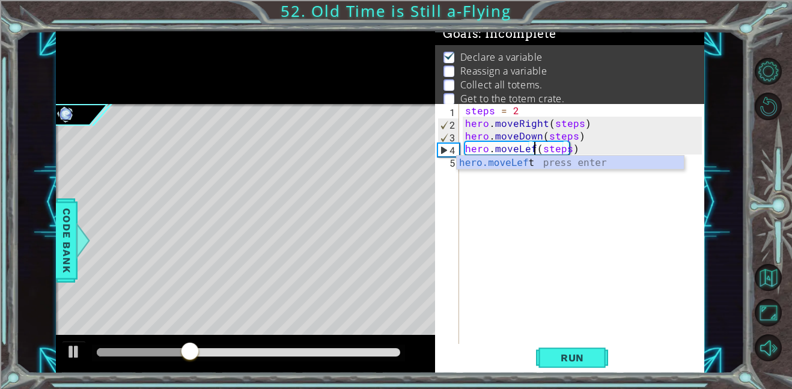
scroll to position [0, 4]
click at [578, 356] on span "Run" at bounding box center [572, 358] width 47 height 12
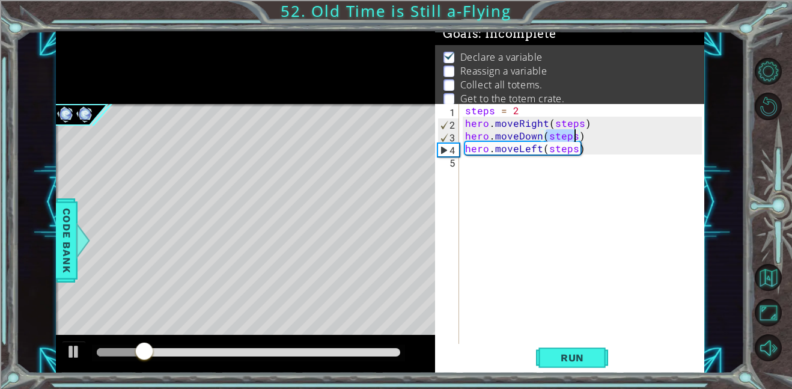
drag, startPoint x: 546, startPoint y: 133, endPoint x: 575, endPoint y: 134, distance: 28.9
click at [575, 134] on div "steps = 2 hero . moveRight ( steps ) hero . moveDown ( steps ) hero . moveLeft …" at bounding box center [585, 236] width 245 height 265
type textarea "hero.moveDown(1)"
click at [564, 364] on button "Run" at bounding box center [572, 357] width 72 height 27
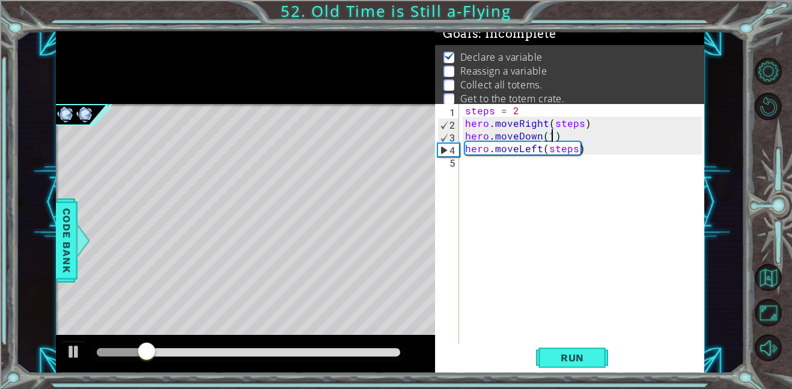
click at [519, 180] on div "steps = 2 hero . moveRight ( steps ) hero . moveDown ( 1 ) hero . moveLeft ( st…" at bounding box center [585, 236] width 245 height 265
type textarea "s"
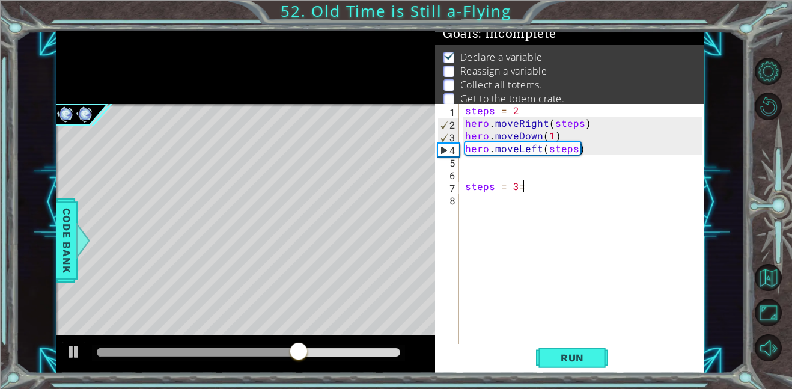
scroll to position [0, 2]
click at [585, 358] on span "Run" at bounding box center [572, 358] width 47 height 12
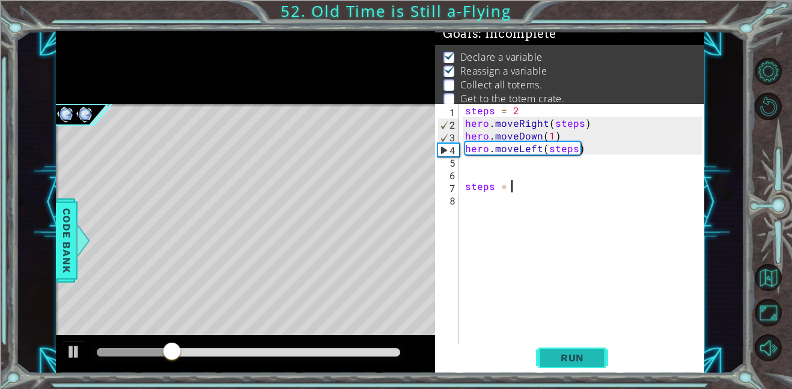
type textarea "steps = 4"
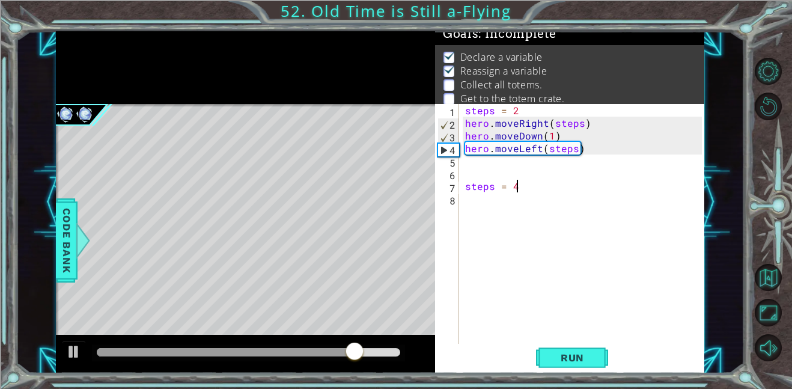
click at [500, 202] on div "steps = 2 hero . moveRight ( steps ) hero . moveDown ( 1 ) hero . moveLeft ( st…" at bounding box center [585, 236] width 245 height 265
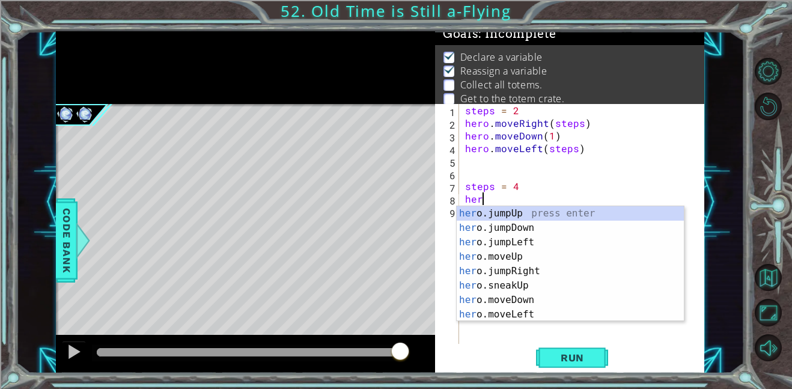
scroll to position [0, 0]
type textarea "h"
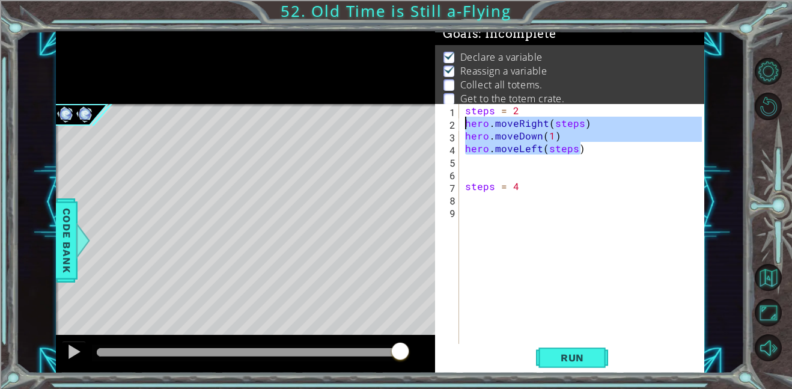
drag, startPoint x: 587, startPoint y: 142, endPoint x: 436, endPoint y: 124, distance: 151.4
click at [436, 124] on div "1 2 3 4 5 6 7 8 9 steps = 2 hero . moveRight ( steps ) hero . moveDown ( 1 ) he…" at bounding box center [568, 224] width 267 height 240
type textarea "hero.moveRight(steps) hero.moveDown(1)"
click at [472, 200] on div "steps = 2 hero . moveRight ( steps ) hero . moveDown ( 1 ) hero . moveLeft ( st…" at bounding box center [585, 236] width 245 height 265
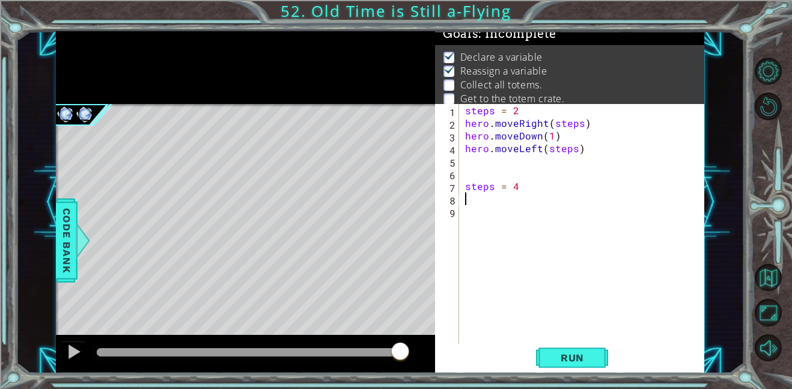
paste textarea "hero.moveLeft(steps)"
type textarea "hero.moveLeft(steps)"
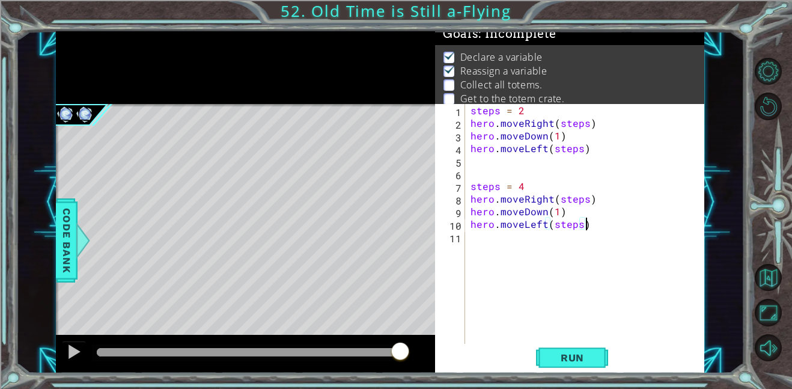
click at [487, 235] on div "steps = 2 hero . moveRight ( steps ) hero . moveDown ( 1 ) hero . moveLeft ( st…" at bounding box center [588, 236] width 240 height 265
click at [482, 166] on div "steps = 2 hero . moveRight ( steps ) hero . moveDown ( 1 ) hero . moveLeft ( st…" at bounding box center [588, 236] width 240 height 265
type textarea "hero.moveLeft(steps)"
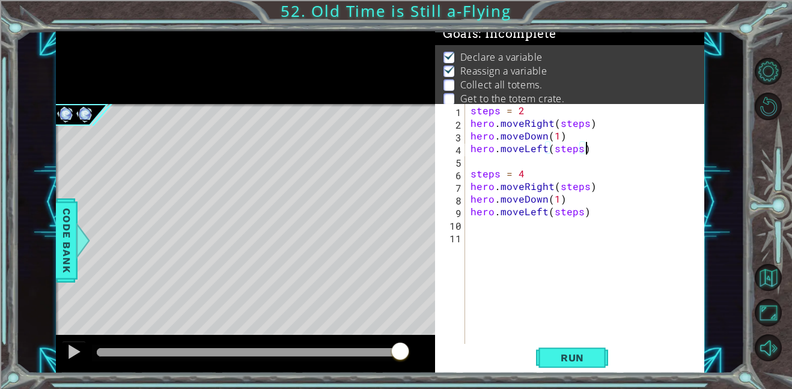
click at [509, 233] on div "steps = 2 hero . moveRight ( steps ) hero . moveDown ( 1 ) hero . moveLeft ( st…" at bounding box center [588, 236] width 240 height 265
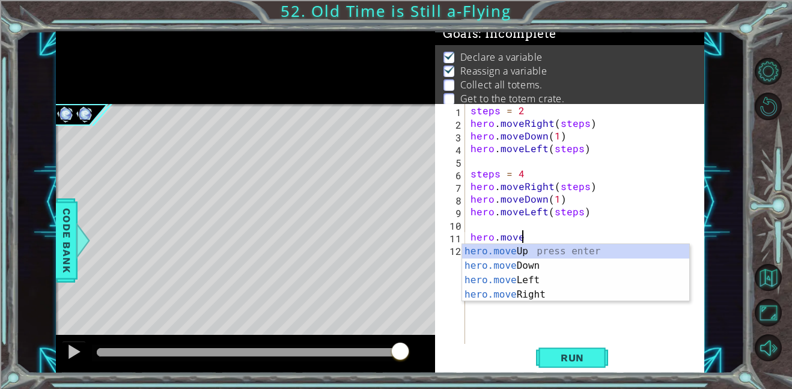
scroll to position [0, 2]
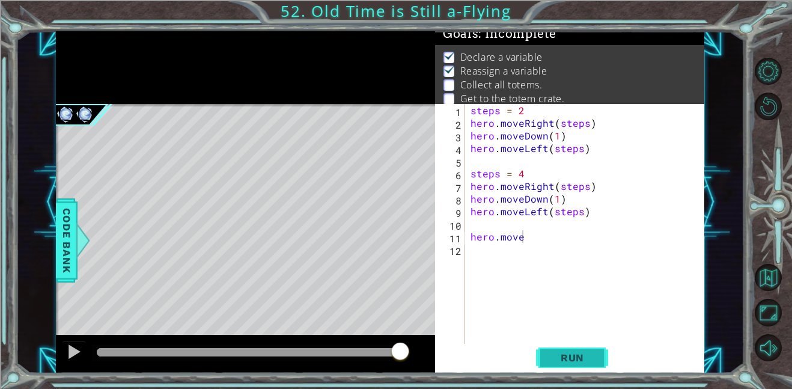
click at [578, 361] on span "Run" at bounding box center [572, 358] width 47 height 12
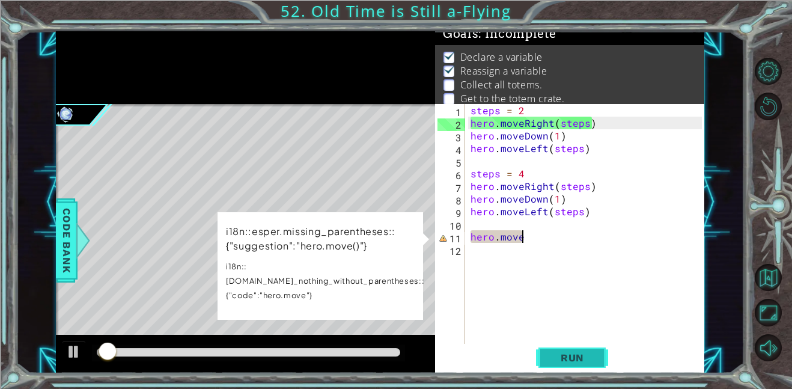
click at [577, 357] on span "Run" at bounding box center [572, 358] width 47 height 12
click at [548, 240] on div "steps = 2 hero . moveRight ( steps ) hero . moveDown ( 1 ) hero . moveLeft ( st…" at bounding box center [588, 236] width 240 height 265
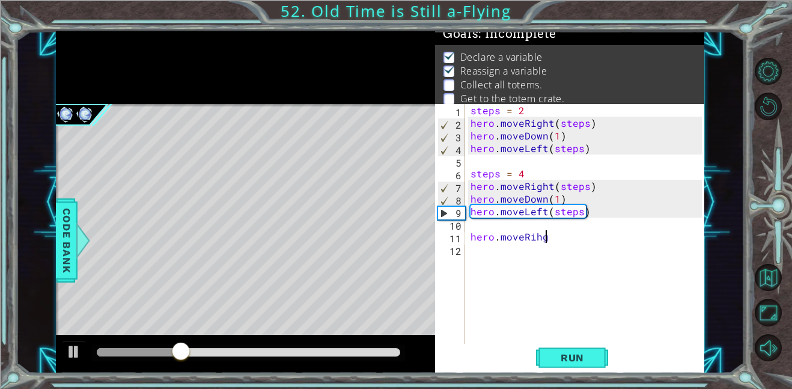
scroll to position [0, 4]
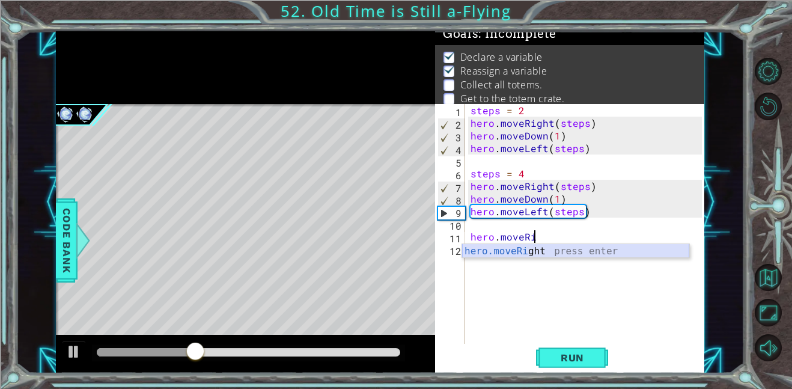
click at [474, 246] on div "hero.moveRi ght press enter" at bounding box center [575, 265] width 227 height 43
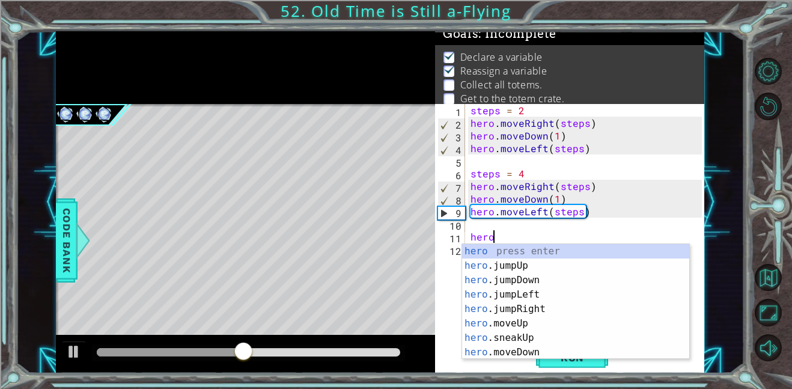
scroll to position [0, 1]
type textarea "h"
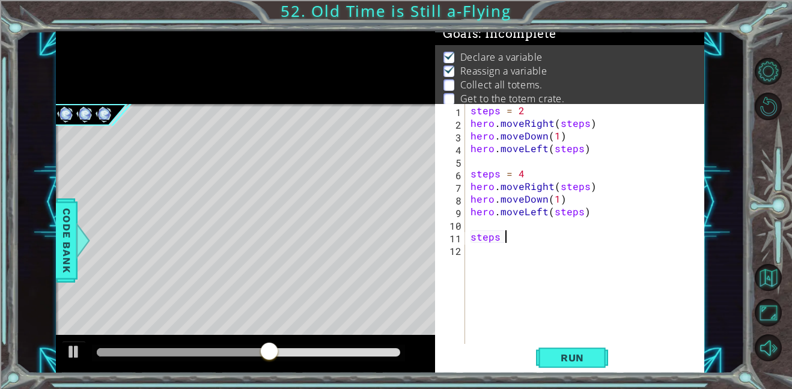
scroll to position [0, 2]
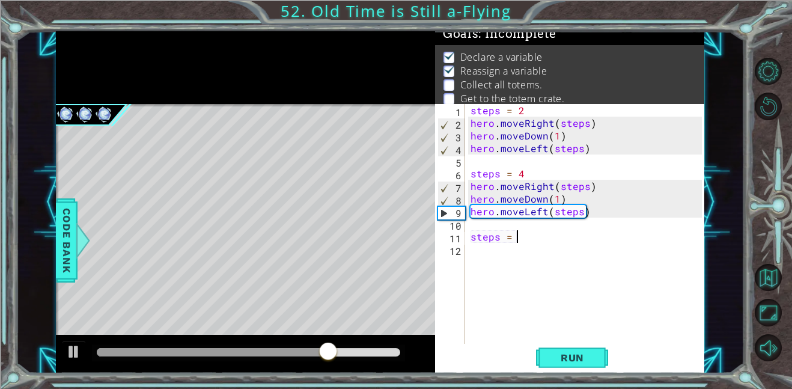
type textarea "steps = 6"
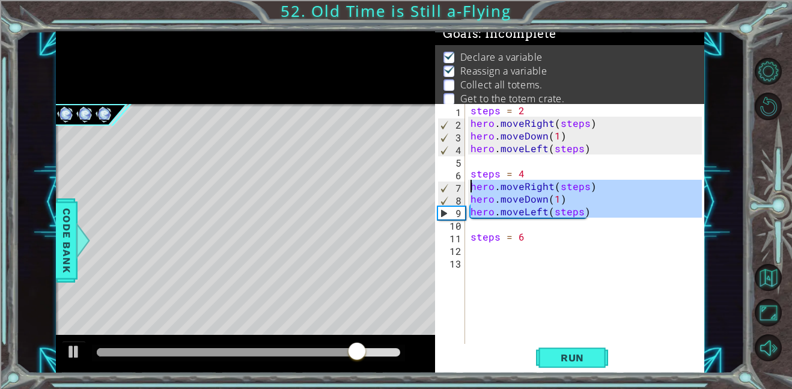
drag, startPoint x: 588, startPoint y: 218, endPoint x: 450, endPoint y: 186, distance: 141.9
click at [450, 186] on div "1 2 3 4 5 6 7 8 9 10 11 12 13 steps = 2 hero . moveRight ( steps ) hero . moveD…" at bounding box center [568, 224] width 267 height 240
type textarea "hero.moveRight(steps) hero.moveDown(1)"
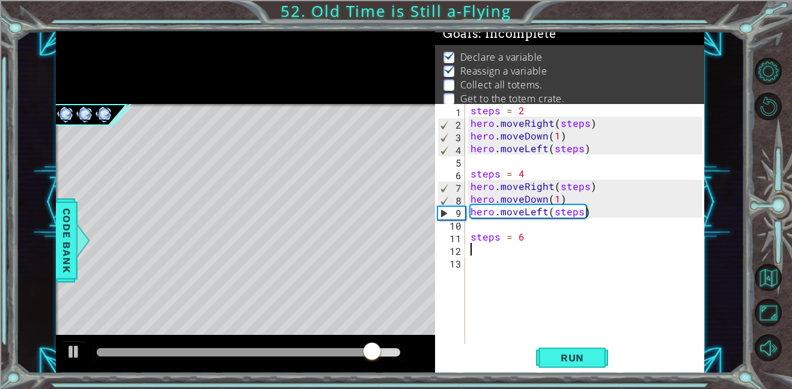
click at [475, 246] on div "steps = 2 hero . moveRight ( steps ) hero . moveDown ( 1 ) hero . moveLeft ( st…" at bounding box center [588, 236] width 240 height 265
paste textarea "Code Area"
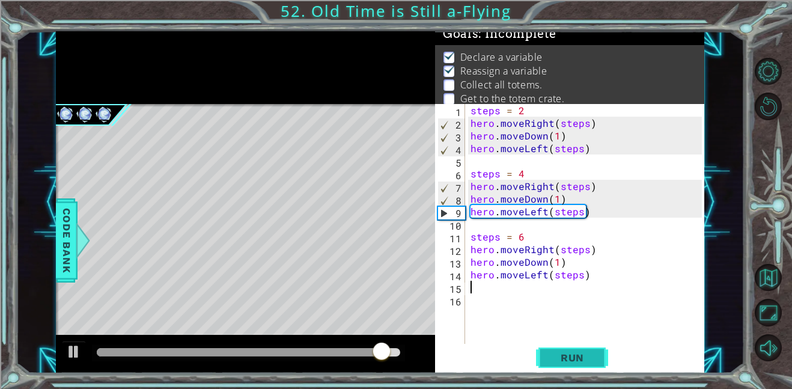
click at [560, 355] on span "Run" at bounding box center [572, 358] width 47 height 12
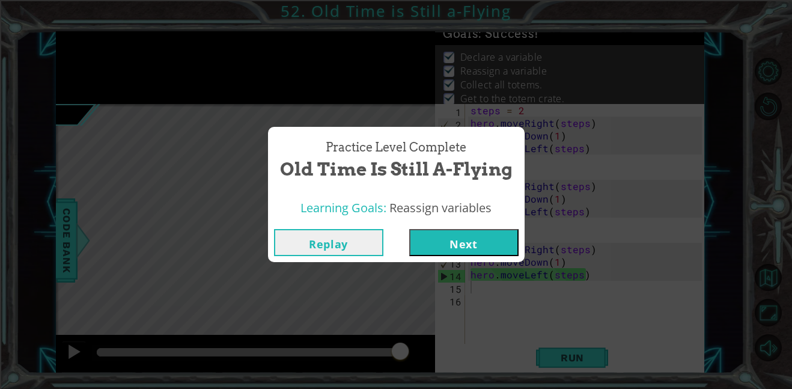
click at [441, 245] on button "Next" at bounding box center [463, 242] width 109 height 27
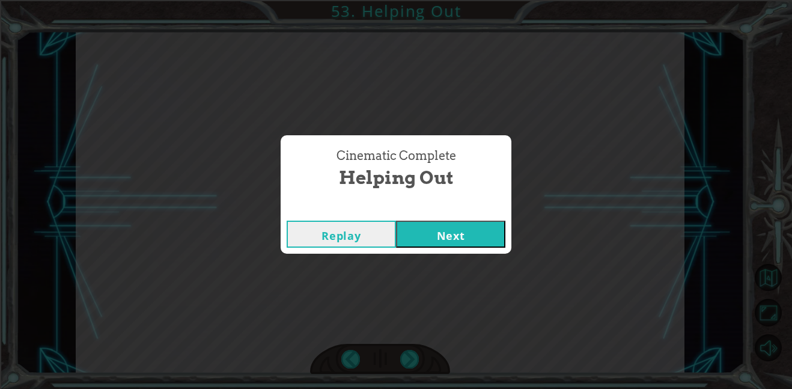
click at [430, 239] on button "Next" at bounding box center [450, 234] width 109 height 27
click at [426, 242] on body "Temporary Text G o o d j o b . Y o u ’ r e e x t r e m e l y e f f i c i e n t …" at bounding box center [396, 194] width 792 height 389
click at [451, 237] on button "Next" at bounding box center [450, 234] width 109 height 27
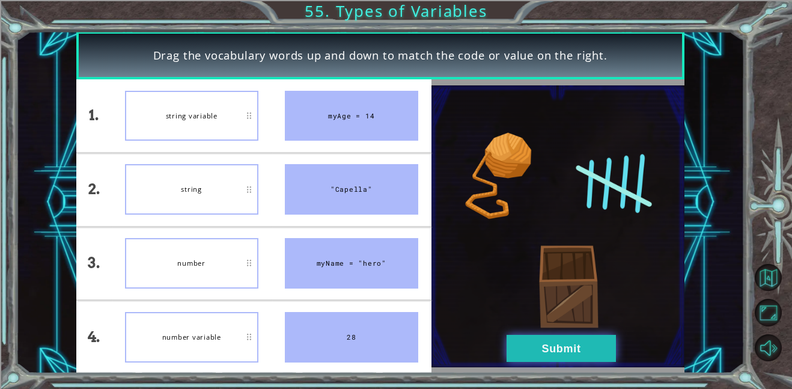
click at [579, 349] on button "Submit" at bounding box center [561, 348] width 109 height 27
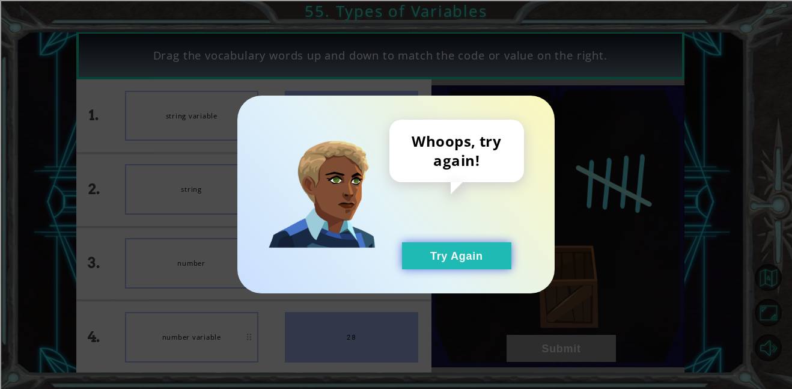
click at [456, 252] on button "Try Again" at bounding box center [456, 255] width 109 height 27
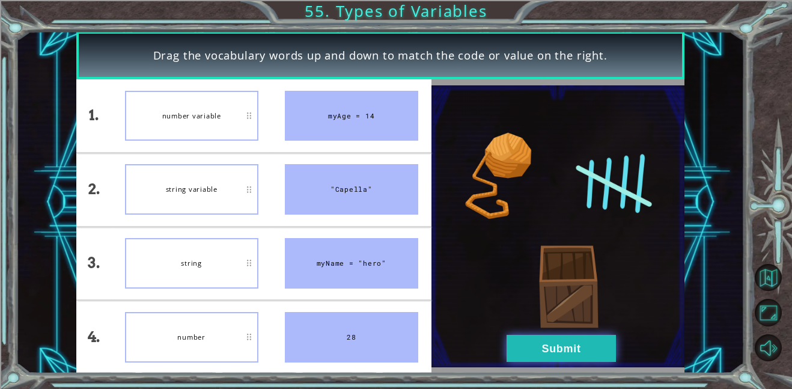
click at [595, 348] on button "Submit" at bounding box center [561, 348] width 109 height 27
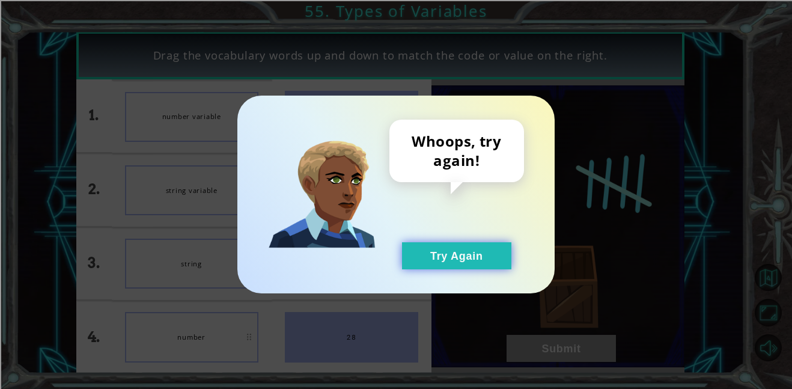
click at [491, 260] on button "Try Again" at bounding box center [456, 255] width 109 height 27
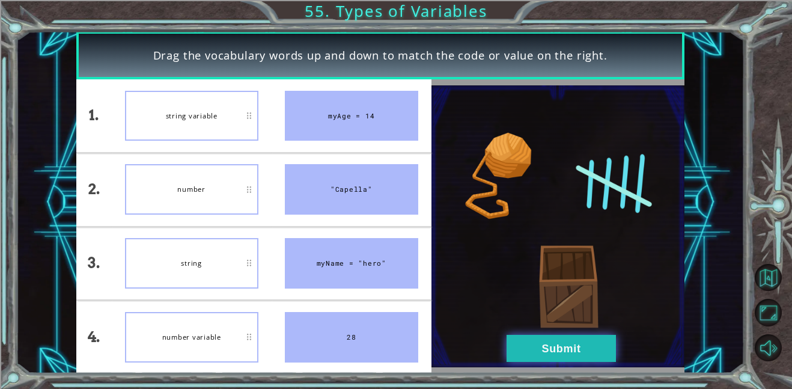
click at [554, 337] on button "Submit" at bounding box center [561, 348] width 109 height 27
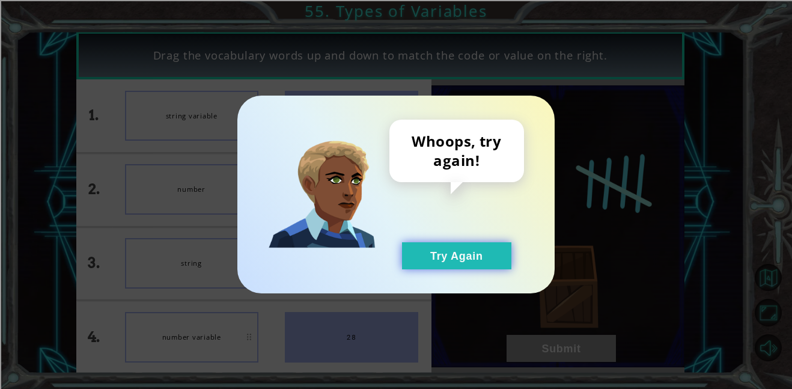
click at [506, 260] on button "Try Again" at bounding box center [456, 255] width 109 height 27
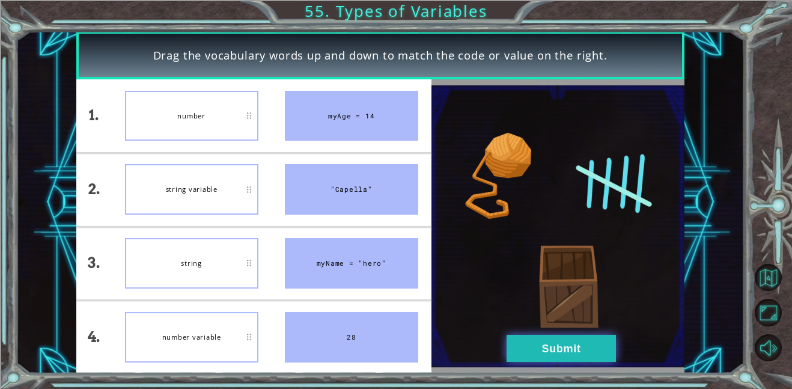
click at [585, 343] on button "Submit" at bounding box center [561, 348] width 109 height 27
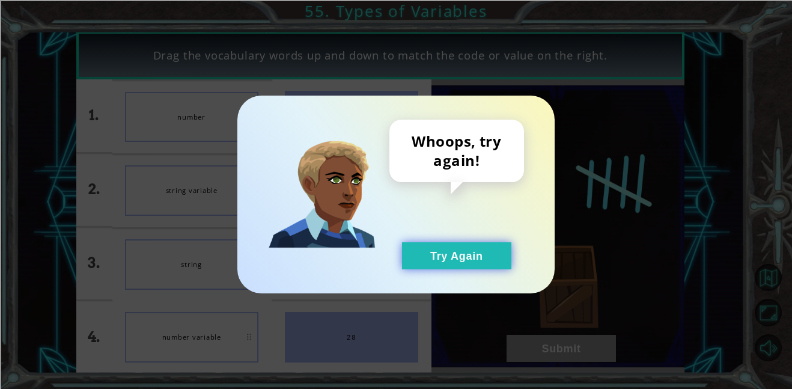
click at [505, 254] on button "Try Again" at bounding box center [456, 255] width 109 height 27
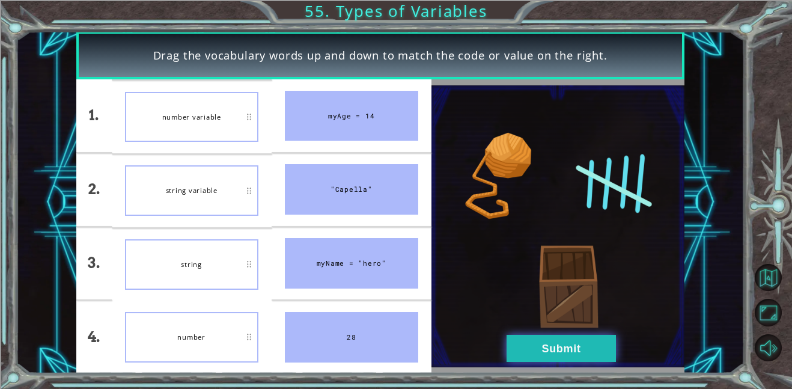
click at [602, 351] on button "Submit" at bounding box center [561, 348] width 109 height 27
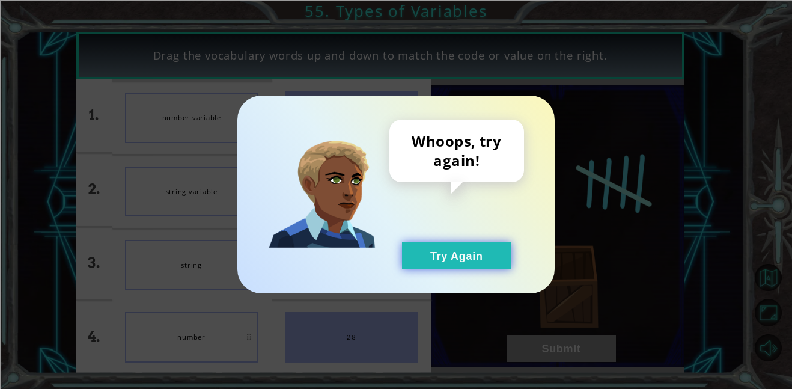
click at [505, 259] on button "Try Again" at bounding box center [456, 255] width 109 height 27
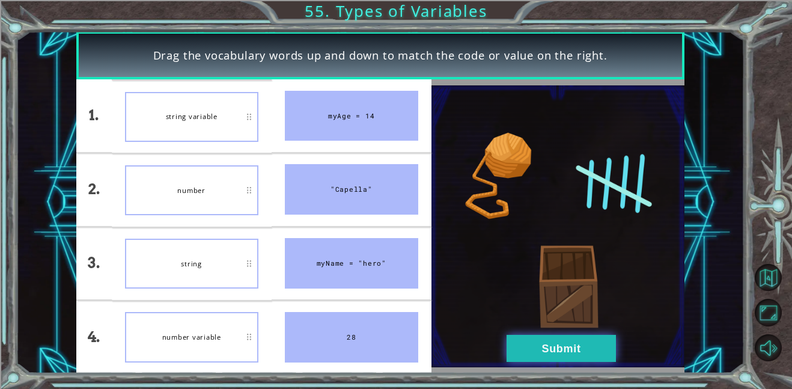
click at [560, 358] on button "Submit" at bounding box center [561, 348] width 109 height 27
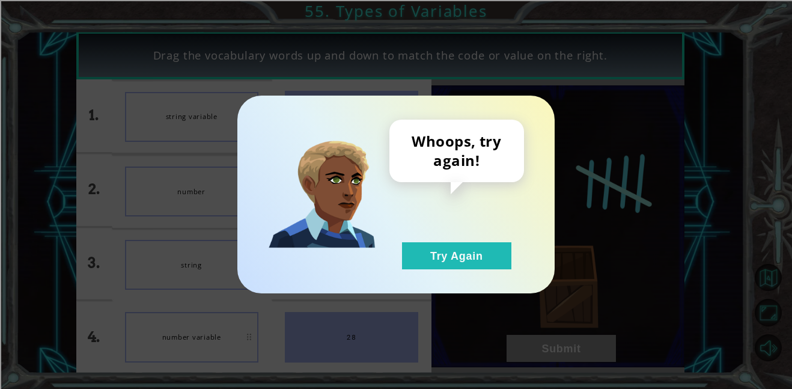
click at [558, 357] on div "Whoops, try again! Try Again" at bounding box center [396, 194] width 792 height 389
click at [506, 266] on button "Try Again" at bounding box center [456, 255] width 109 height 27
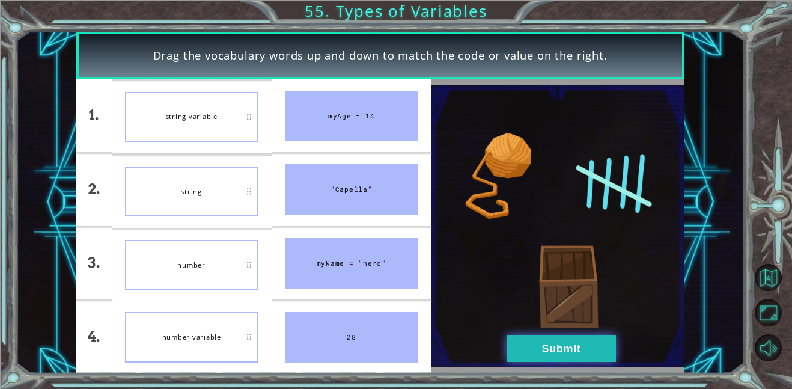
click at [563, 359] on button "Submit" at bounding box center [561, 348] width 109 height 27
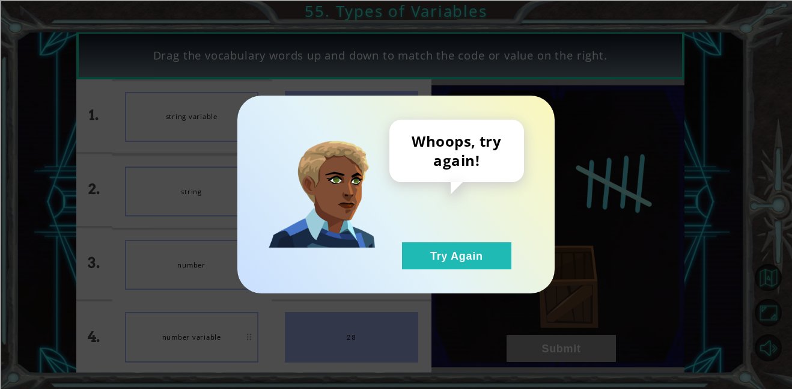
click at [566, 356] on div "Whoops, try again! Try Again" at bounding box center [396, 194] width 792 height 389
click at [498, 264] on button "Try Again" at bounding box center [456, 255] width 109 height 27
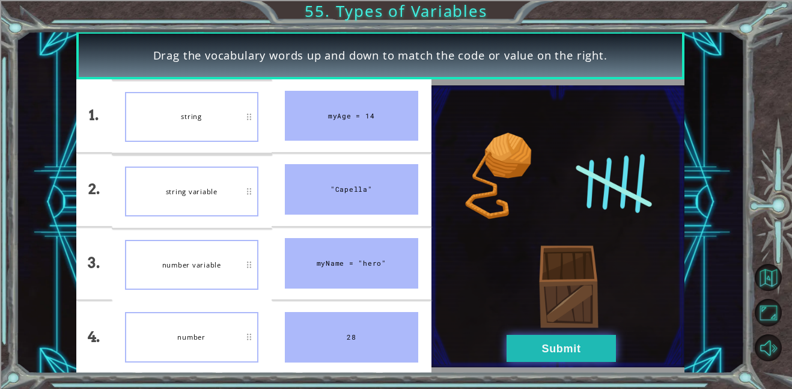
click at [599, 350] on button "Submit" at bounding box center [561, 348] width 109 height 27
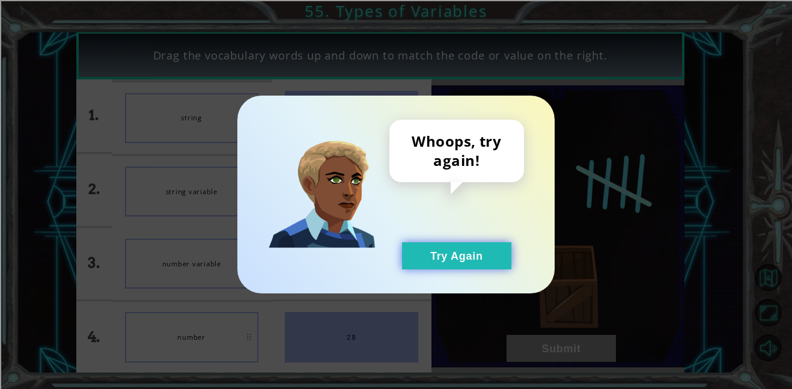
click at [477, 260] on button "Try Again" at bounding box center [456, 255] width 109 height 27
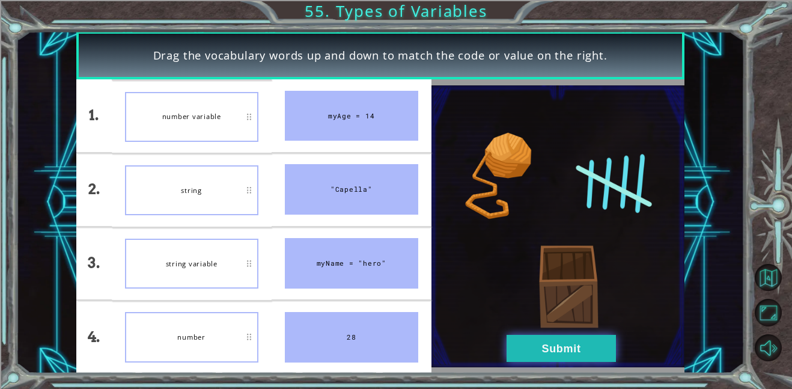
click at [579, 350] on button "Submit" at bounding box center [561, 348] width 109 height 27
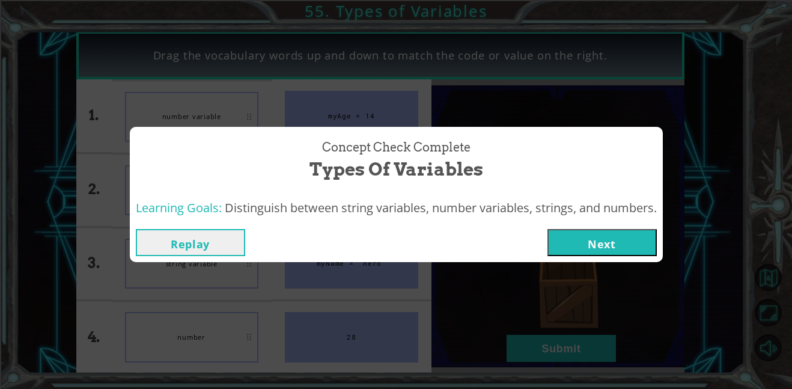
click at [580, 353] on div "Concept Check Complete Types of Variables Learning Goals: Distinguish between s…" at bounding box center [396, 194] width 792 height 389
click at [623, 249] on button "Next" at bounding box center [602, 242] width 109 height 27
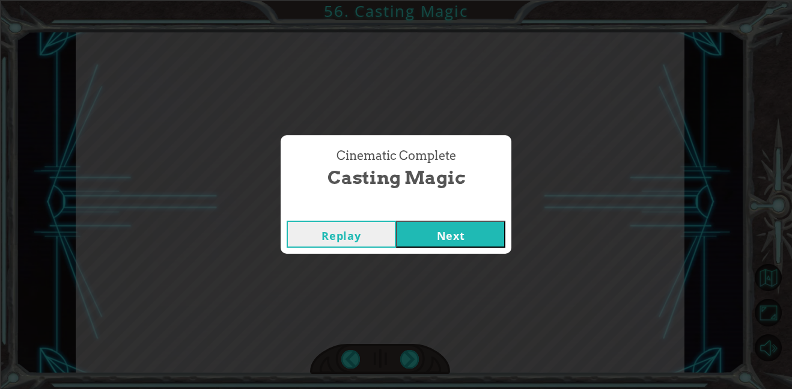
click at [429, 233] on button "Next" at bounding box center [450, 234] width 109 height 27
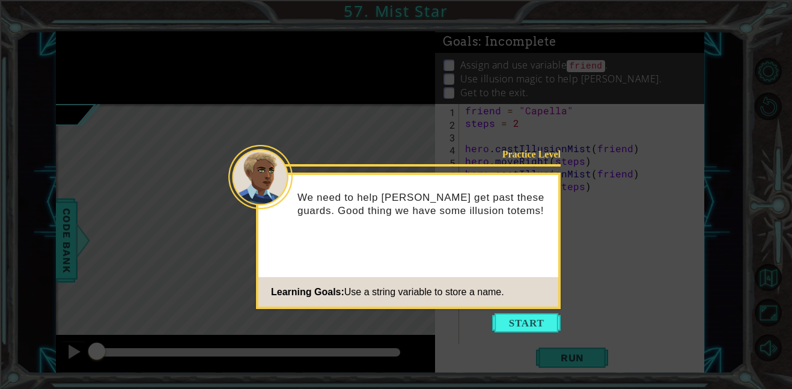
click at [540, 312] on icon at bounding box center [396, 194] width 792 height 389
click at [522, 325] on button "Start" at bounding box center [526, 322] width 69 height 19
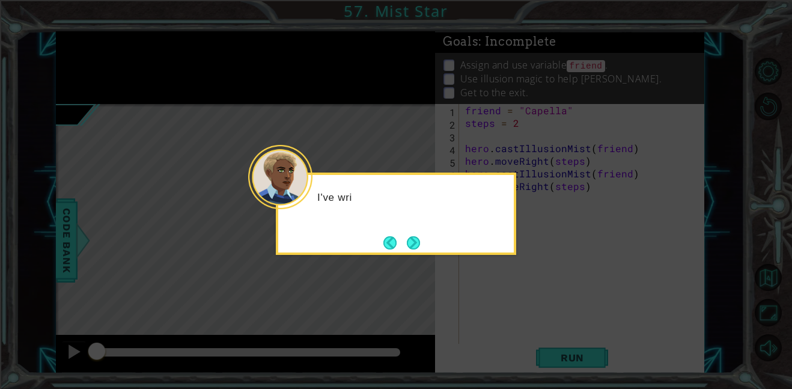
click at [427, 249] on div "I've wri" at bounding box center [396, 214] width 240 height 82
click at [420, 242] on button "Next" at bounding box center [413, 242] width 13 height 13
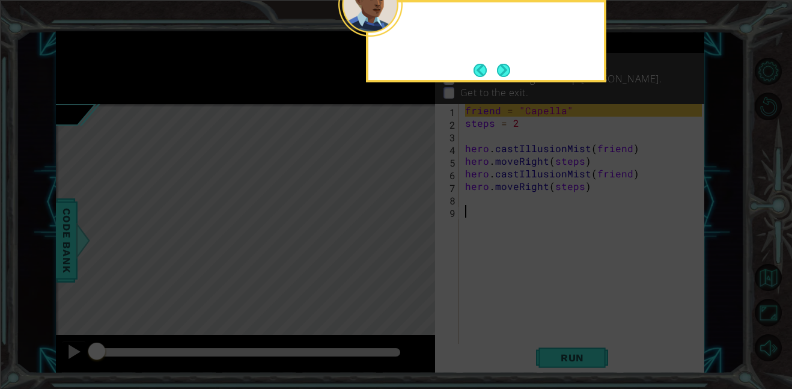
click at [420, 242] on icon at bounding box center [396, 58] width 792 height 661
click at [510, 77] on button "Next" at bounding box center [503, 70] width 13 height 13
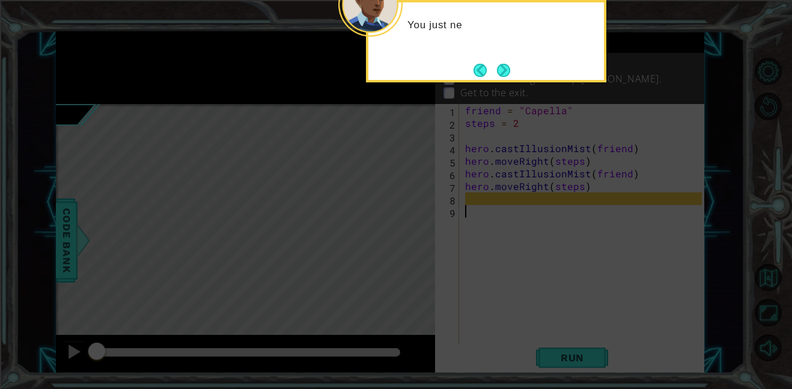
click at [506, 69] on button "Next" at bounding box center [503, 70] width 13 height 13
click at [507, 61] on p "Assign and use variable friend ." at bounding box center [533, 65] width 147 height 14
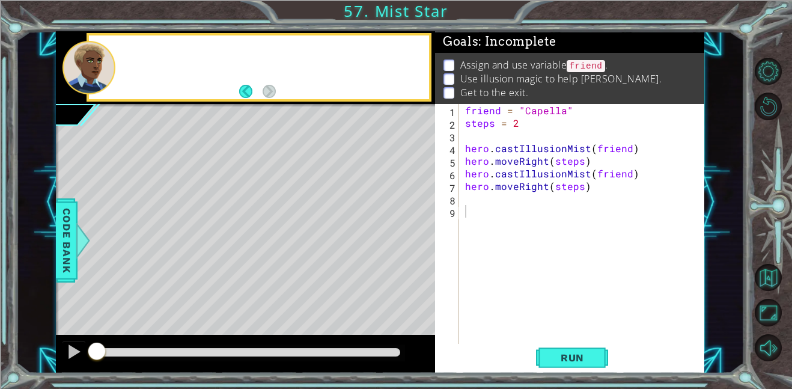
click at [507, 66] on p "Assign and use variable friend ." at bounding box center [533, 65] width 147 height 14
click at [590, 364] on button "Run" at bounding box center [572, 357] width 72 height 27
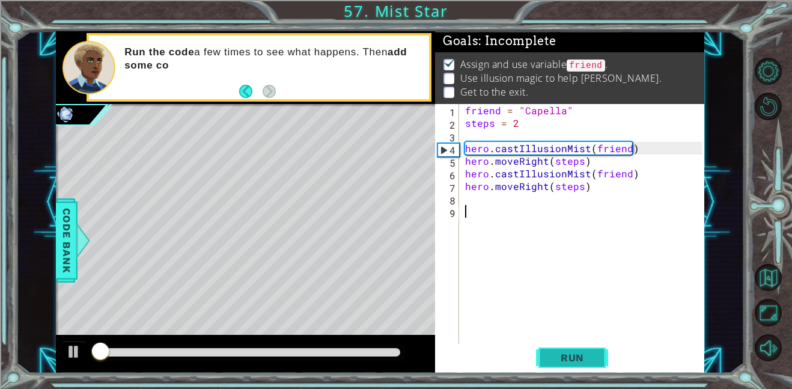
scroll to position [1, 0]
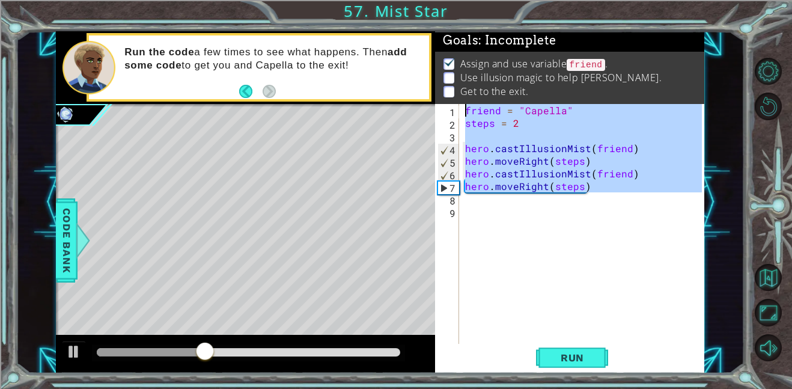
drag, startPoint x: 601, startPoint y: 196, endPoint x: 445, endPoint y: 109, distance: 178.4
click at [445, 109] on div "1 2 3 4 5 6 7 8 9 friend = "Capella" steps = 2 hero . castIllusionMist ( friend…" at bounding box center [568, 224] width 267 height 240
click at [572, 187] on div "friend = "Capella" steps = 2 hero . castIllusionMist ( friend ) hero . moveRigh…" at bounding box center [582, 224] width 239 height 240
type textarea "hero.moveRight(steps)"
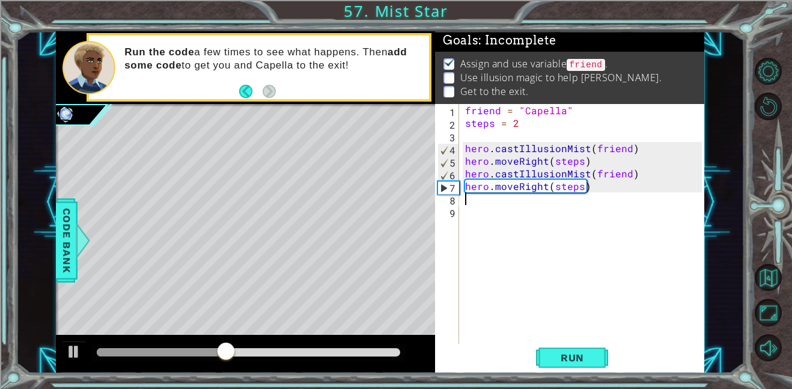
click at [563, 203] on div "friend = "Capella" steps = 2 hero . castIllusionMist ( friend ) hero . moveRigh…" at bounding box center [585, 236] width 245 height 265
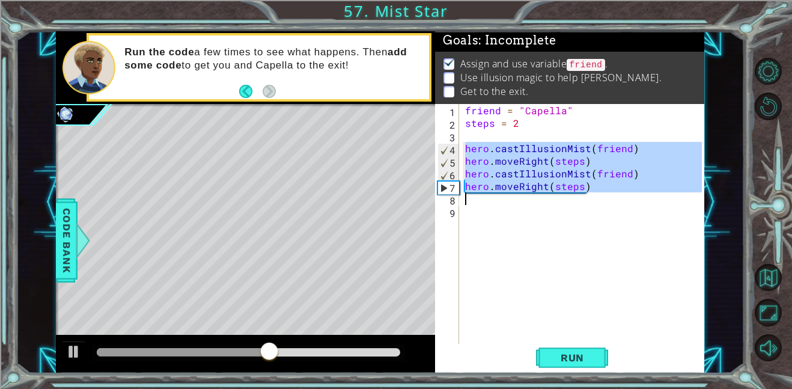
drag, startPoint x: 466, startPoint y: 148, endPoint x: 620, endPoint y: 203, distance: 163.0
click at [620, 203] on div "friend = "Capella" steps = 2 hero . castIllusionMist ( friend ) hero . moveRigh…" at bounding box center [585, 236] width 245 height 265
type textarea "C"
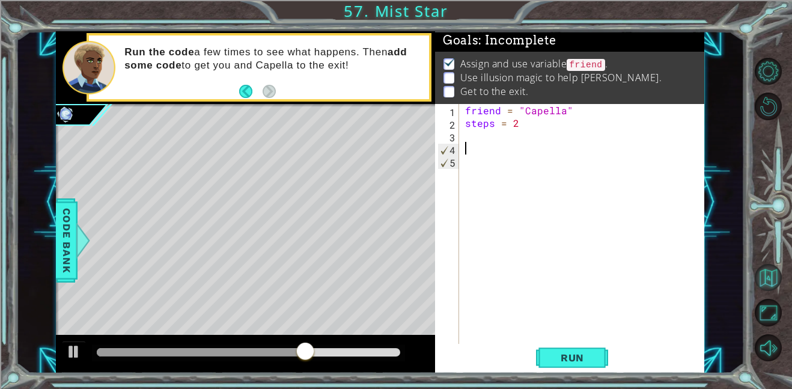
click at [769, 281] on button "Back to Map" at bounding box center [768, 277] width 27 height 27
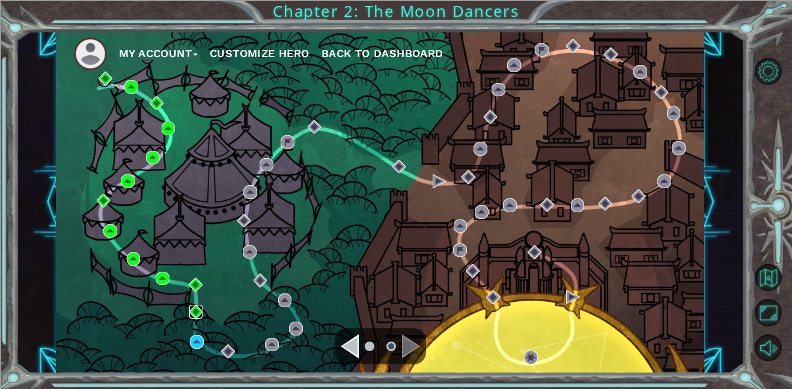
click at [197, 317] on img at bounding box center [196, 312] width 14 height 14
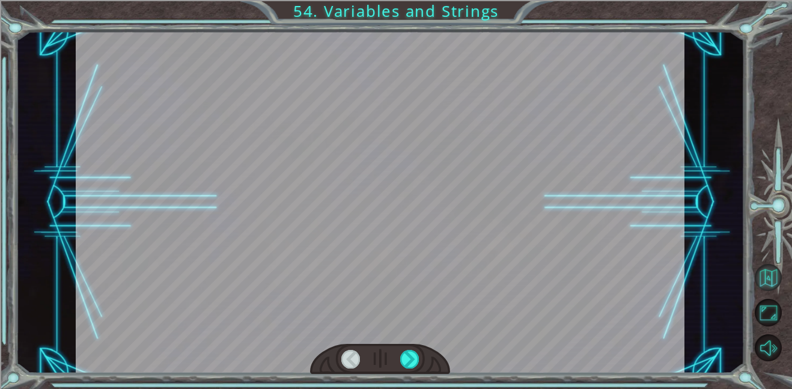
click at [768, 277] on button "Back to Map" at bounding box center [768, 277] width 27 height 27
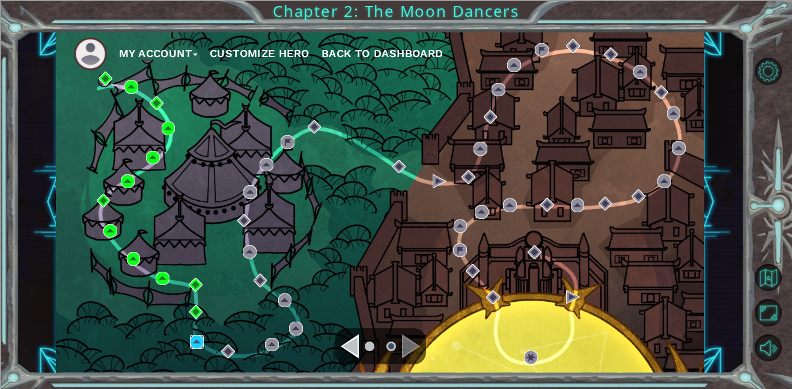
click at [197, 344] on img at bounding box center [197, 342] width 14 height 14
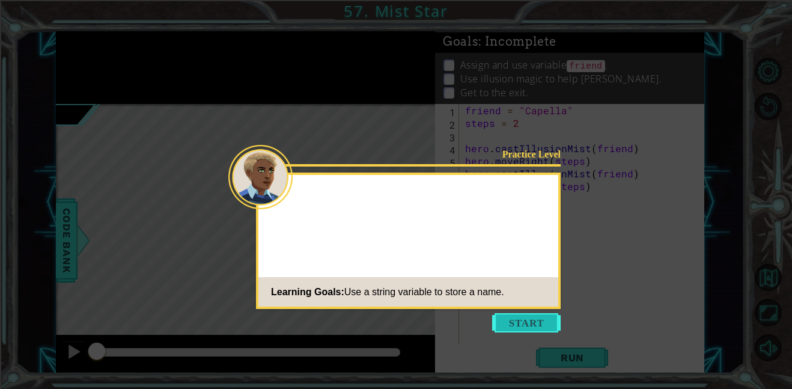
click at [535, 327] on button "Start" at bounding box center [526, 322] width 69 height 19
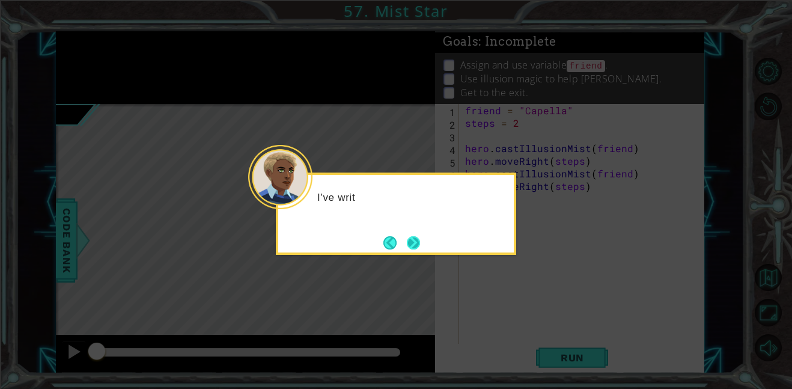
click at [415, 240] on button "Next" at bounding box center [413, 242] width 13 height 13
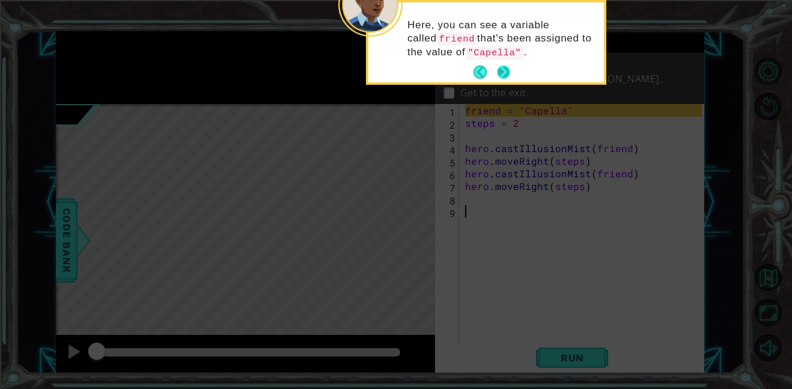
click at [503, 79] on button "Next" at bounding box center [504, 72] width 14 height 14
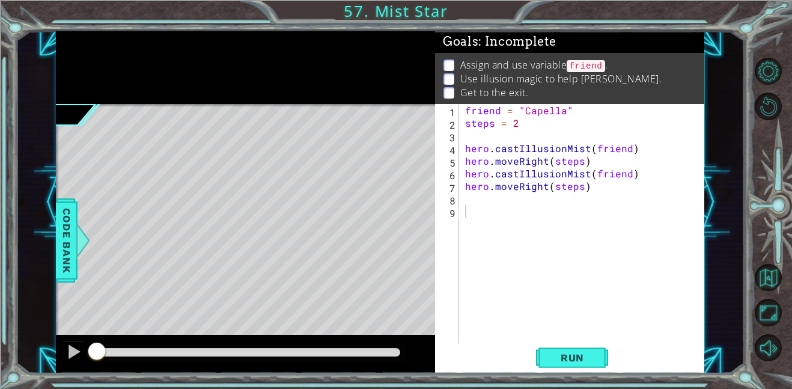
click at [508, 75] on p "Use illusion magic to help [PERSON_NAME]." at bounding box center [561, 78] width 202 height 13
click at [507, 73] on p "Use illusion magic to help [PERSON_NAME]." at bounding box center [561, 78] width 202 height 13
click at [507, 76] on p "Use illusion magic to help [PERSON_NAME]." at bounding box center [561, 78] width 202 height 13
click at [530, 216] on div "friend = "Capella" steps = 2 hero . castIllusionMist ( friend ) hero . moveRigh…" at bounding box center [585, 236] width 245 height 265
paste textarea "friend = "Capella" steps = 2"
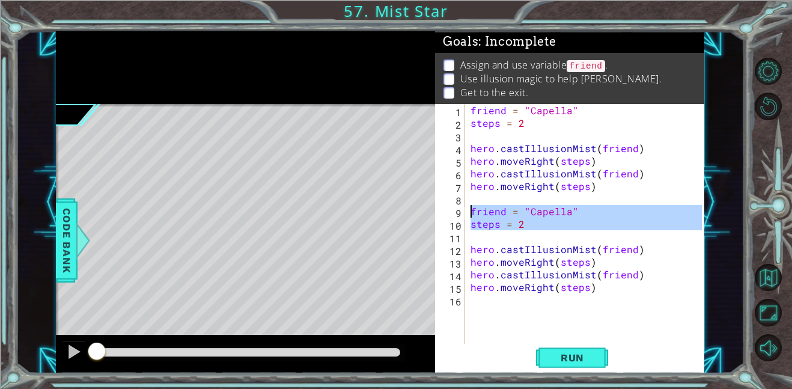
drag, startPoint x: 542, startPoint y: 238, endPoint x: 466, endPoint y: 210, distance: 80.6
click at [466, 210] on div "1 2 3 4 5 6 7 8 9 10 11 12 13 14 15 16 friend = "[PERSON_NAME]" steps = 2 hero …" at bounding box center [568, 224] width 267 height 240
type textarea "friend = "Capella" steps = 2"
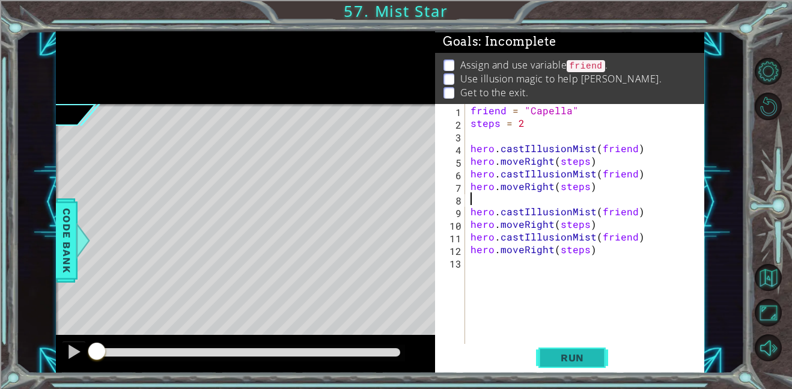
click at [579, 352] on span "Run" at bounding box center [572, 358] width 47 height 12
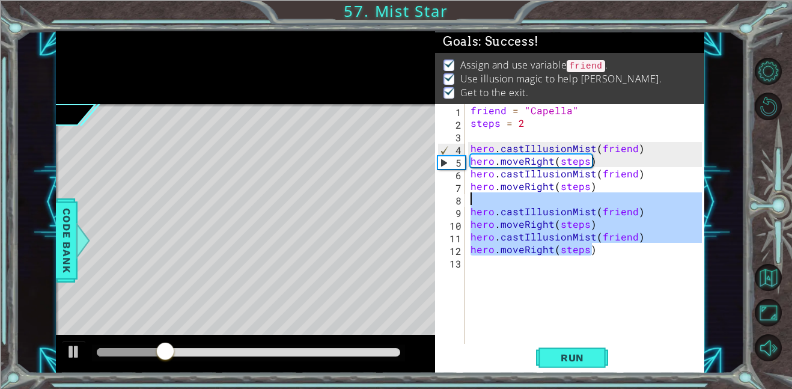
drag, startPoint x: 599, startPoint y: 248, endPoint x: 441, endPoint y: 201, distance: 164.7
click at [441, 201] on div "1 2 3 4 5 6 7 8 9 10 11 12 13 friend = "[PERSON_NAME]" steps = 2 hero . castIll…" at bounding box center [568, 224] width 267 height 240
type textarea "hero.castIllusionMist(friend)"
click at [441, 201] on div "8" at bounding box center [452, 200] width 28 height 13
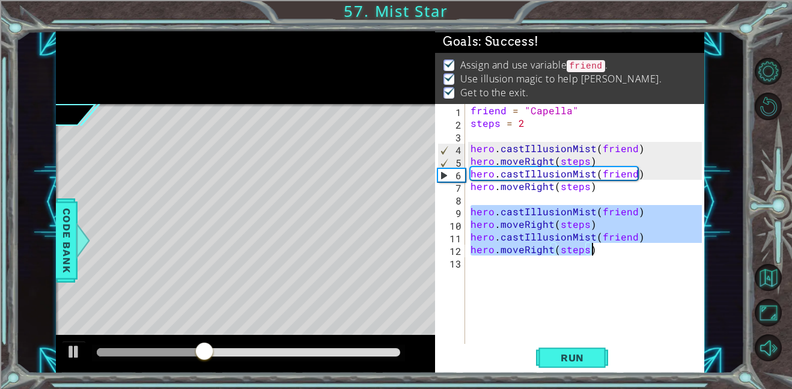
drag, startPoint x: 469, startPoint y: 210, endPoint x: 606, endPoint y: 249, distance: 142.4
click at [606, 249] on div "friend = "Capella" steps = 2 hero . castIllusionMist ( friend ) hero . moveRigh…" at bounding box center [588, 236] width 240 height 265
type textarea "hero.castIllusionMist(friend) hero.moveRight(steps)"
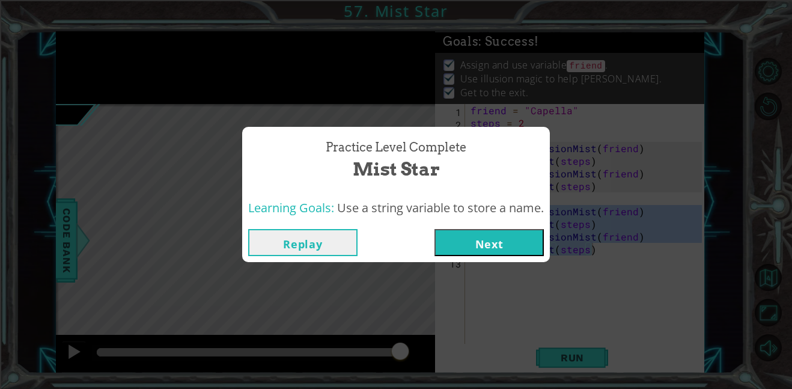
click at [512, 249] on button "Next" at bounding box center [489, 242] width 109 height 27
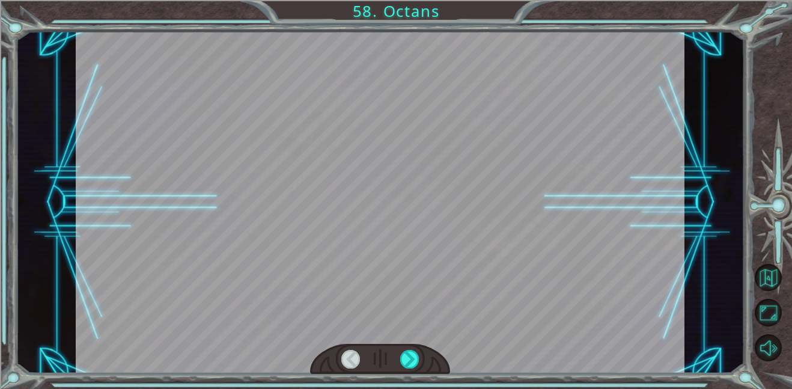
click at [420, 370] on div at bounding box center [380, 359] width 140 height 31
click at [405, 368] on div at bounding box center [409, 359] width 19 height 19
click at [409, 365] on div at bounding box center [409, 359] width 19 height 19
click at [410, 356] on div at bounding box center [409, 359] width 19 height 19
click at [408, 354] on div at bounding box center [409, 359] width 19 height 19
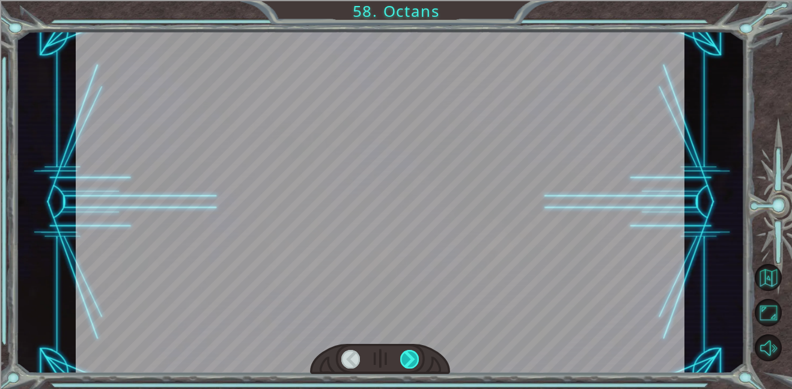
click at [409, 358] on div at bounding box center [409, 359] width 19 height 19
click at [406, 357] on div at bounding box center [409, 359] width 19 height 19
click at [405, 353] on div at bounding box center [409, 359] width 19 height 19
click at [405, 352] on div at bounding box center [409, 359] width 19 height 19
click at [406, 351] on div at bounding box center [409, 359] width 19 height 19
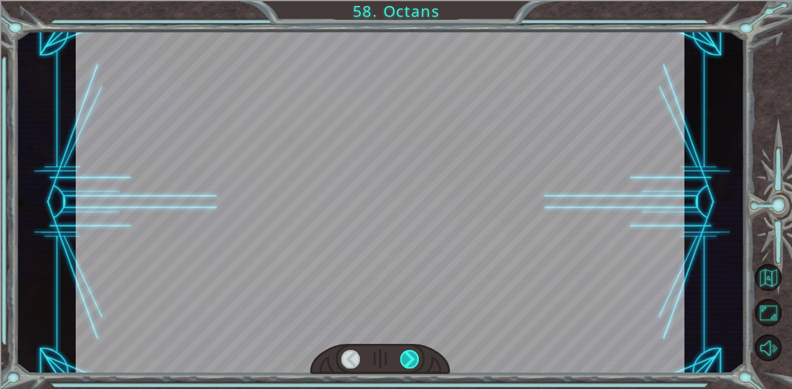
click at [406, 354] on div at bounding box center [409, 359] width 19 height 19
click at [405, 352] on div at bounding box center [409, 359] width 19 height 19
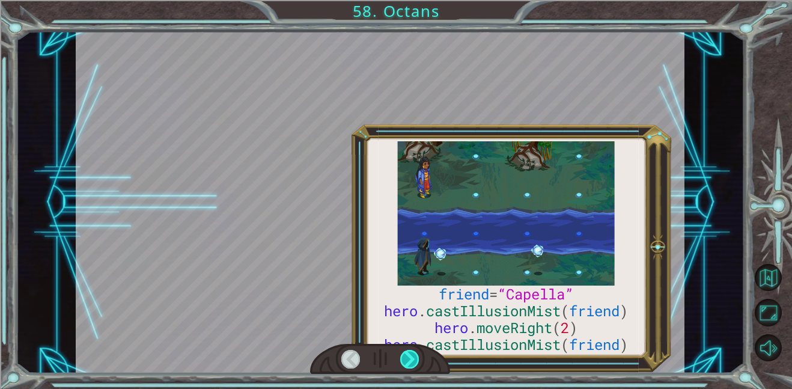
click at [406, 350] on div at bounding box center [409, 359] width 19 height 19
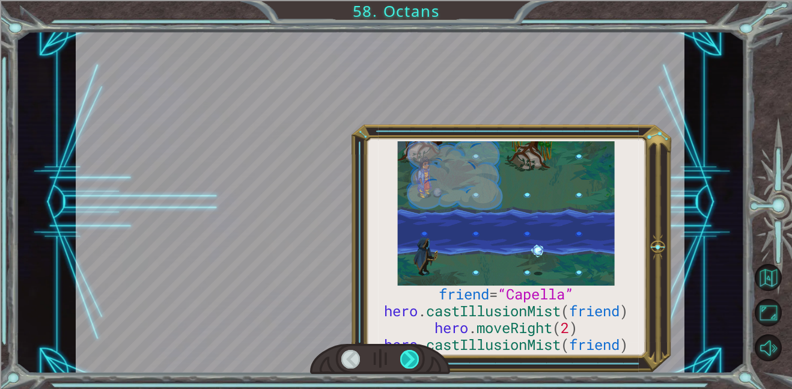
click at [408, 353] on div at bounding box center [409, 359] width 19 height 19
click at [410, 356] on div at bounding box center [409, 359] width 19 height 19
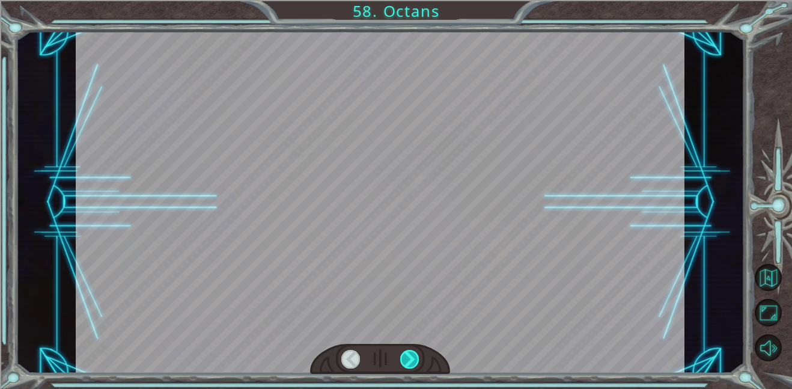
click at [408, 355] on div at bounding box center [409, 359] width 19 height 19
click at [408, 357] on div at bounding box center [409, 359] width 19 height 19
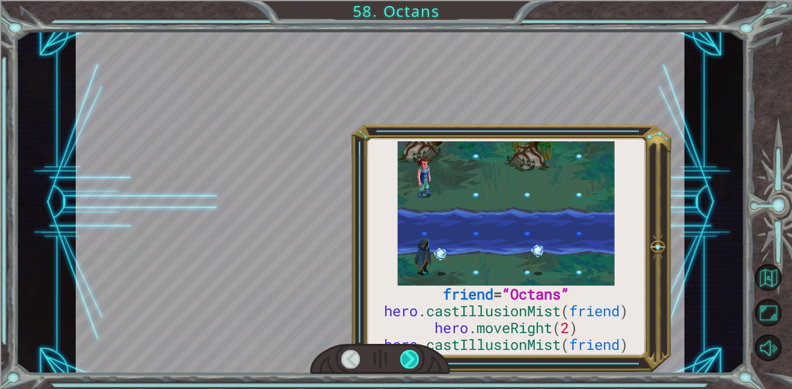
click at [409, 361] on div at bounding box center [409, 359] width 19 height 19
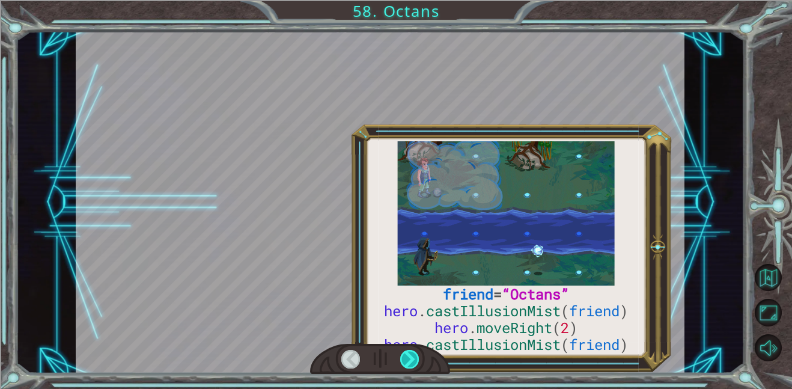
click at [406, 363] on div at bounding box center [409, 359] width 19 height 19
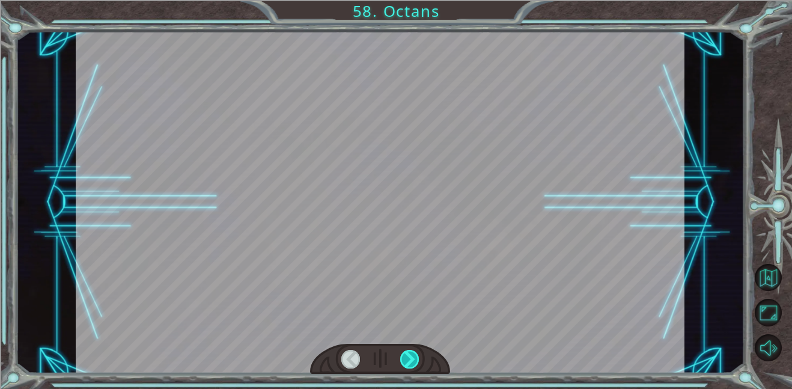
click at [404, 362] on div at bounding box center [409, 359] width 19 height 19
click at [403, 363] on div at bounding box center [409, 359] width 19 height 19
click at [404, 367] on div at bounding box center [409, 359] width 19 height 19
click at [403, 366] on div at bounding box center [409, 359] width 19 height 19
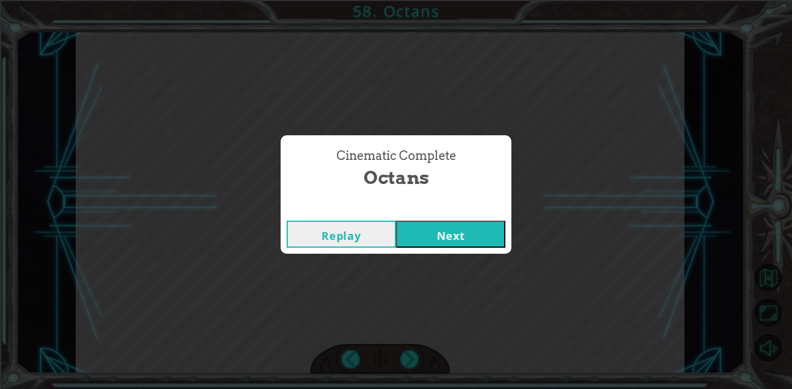
click at [402, 368] on div "Cinematic Complete Octans Replay Next" at bounding box center [396, 194] width 792 height 389
click at [402, 364] on div "Cinematic Complete Octans Replay Next" at bounding box center [396, 194] width 792 height 389
click at [403, 367] on div "Cinematic Complete Octans Replay Next" at bounding box center [396, 194] width 792 height 389
click at [400, 365] on div "Cinematic Complete Octans Replay Next" at bounding box center [396, 194] width 792 height 389
click at [401, 371] on div "Cinematic Complete Octans Replay Next" at bounding box center [396, 194] width 792 height 389
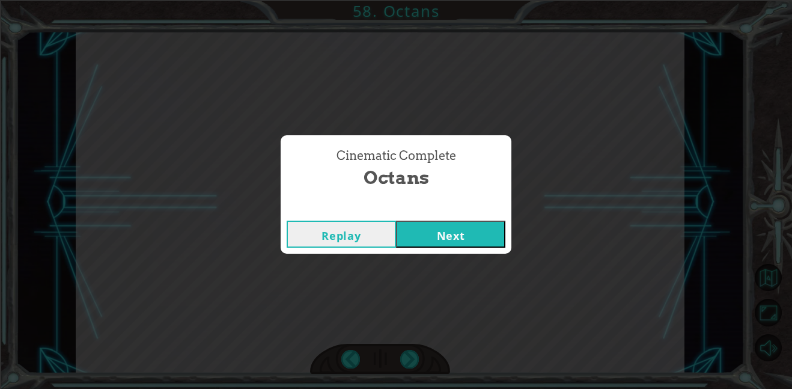
click at [398, 373] on div "Cinematic Complete Octans Replay Next" at bounding box center [396, 194] width 792 height 389
click at [485, 245] on button "Next" at bounding box center [450, 234] width 109 height 27
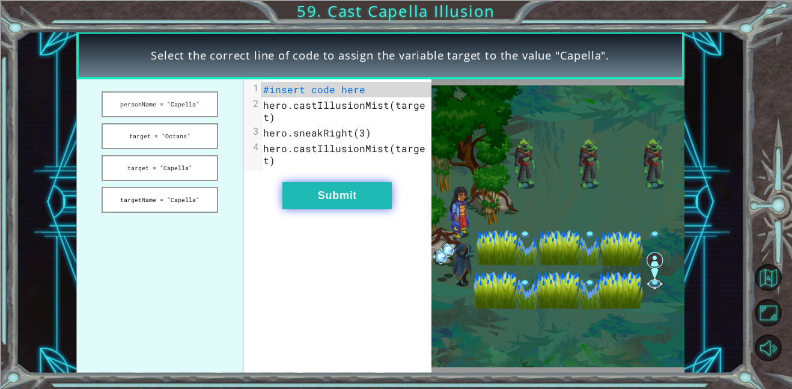
click at [138, 114] on button "personName = "Capella"" at bounding box center [160, 104] width 117 height 26
click at [370, 198] on button "Submit" at bounding box center [337, 195] width 109 height 27
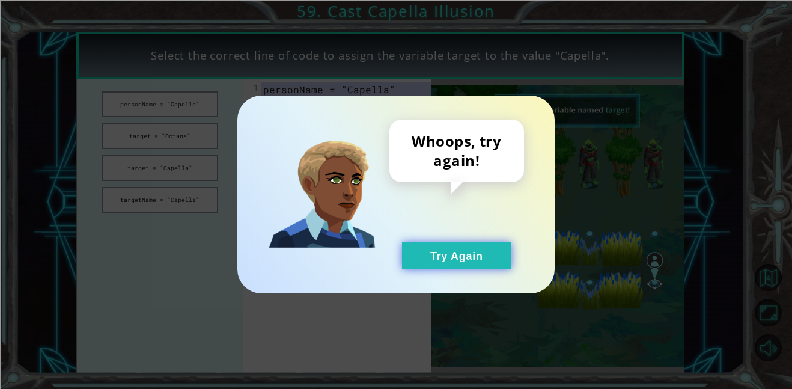
click at [475, 267] on button "Try Again" at bounding box center [456, 255] width 109 height 27
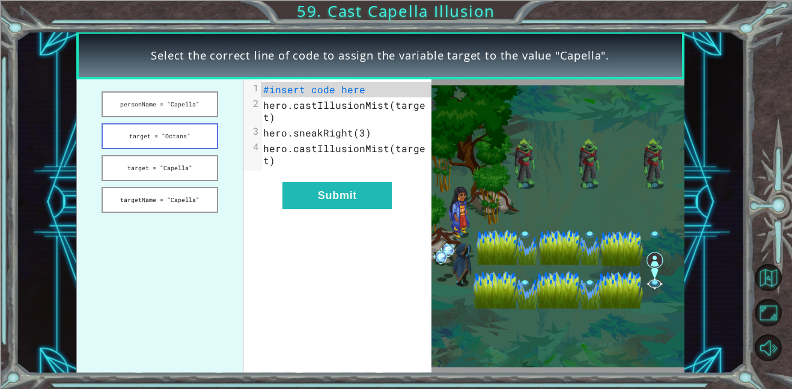
click at [127, 141] on button "target = "Octans"" at bounding box center [160, 136] width 117 height 26
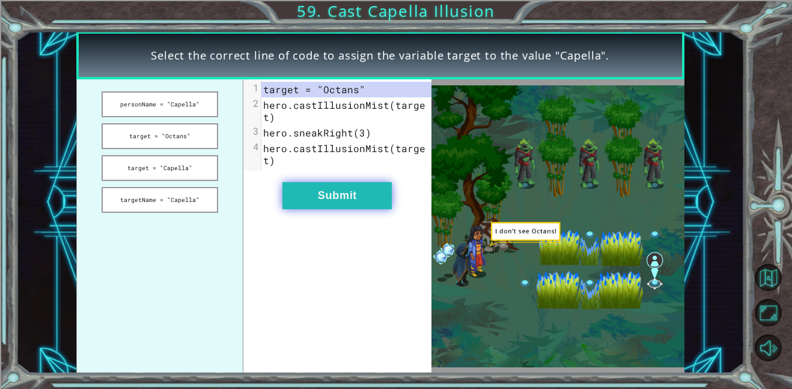
click at [364, 198] on button "Submit" at bounding box center [337, 195] width 109 height 27
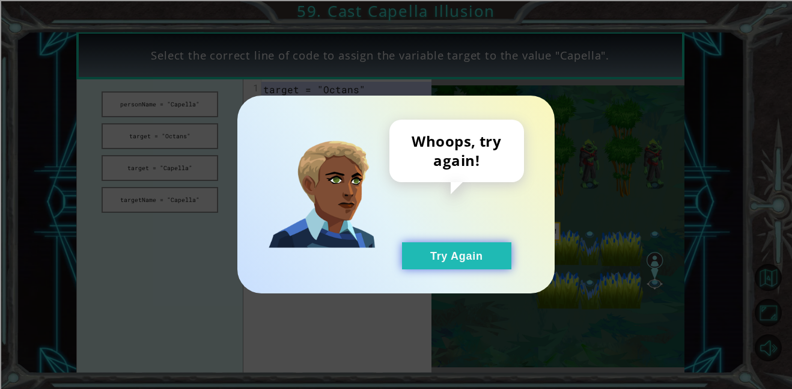
click at [429, 248] on button "Try Again" at bounding box center [456, 255] width 109 height 27
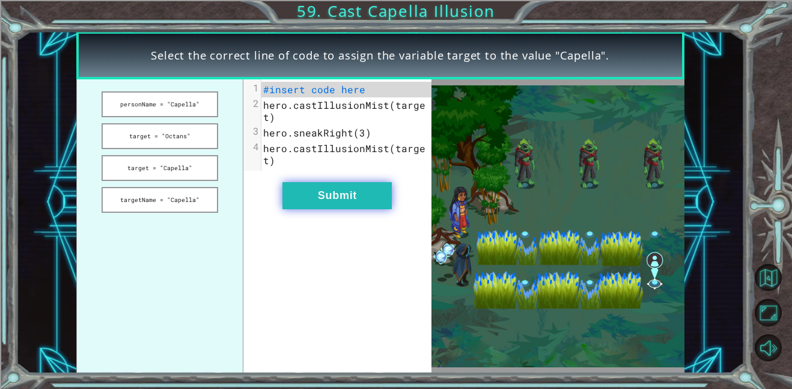
click at [124, 174] on button "target = "Capella"" at bounding box center [160, 168] width 117 height 26
click at [356, 198] on button "Submit" at bounding box center [337, 195] width 109 height 27
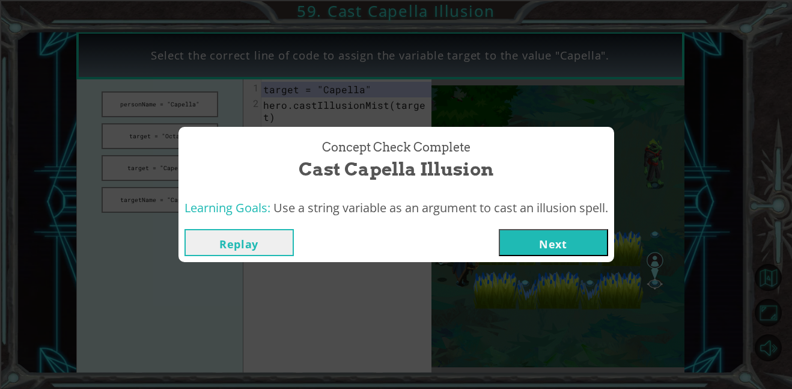
click at [533, 251] on button "Next" at bounding box center [553, 242] width 109 height 27
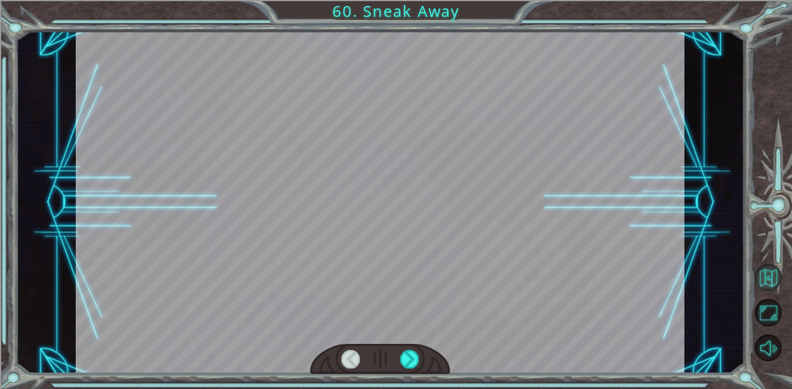
click at [765, 290] on button "Back to Map" at bounding box center [768, 277] width 27 height 27
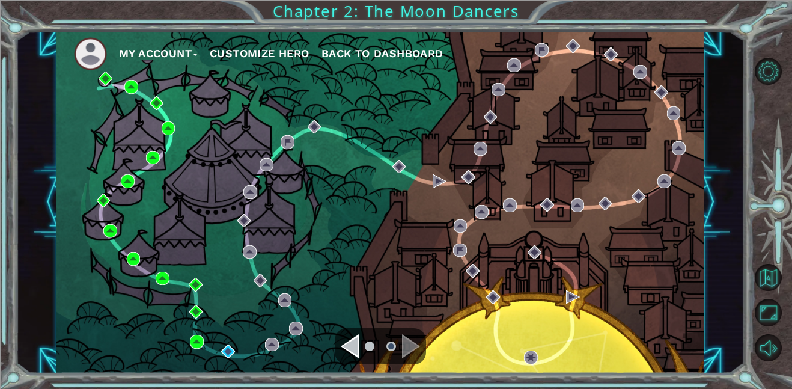
click at [150, 60] on button "My Account" at bounding box center [158, 53] width 79 height 18
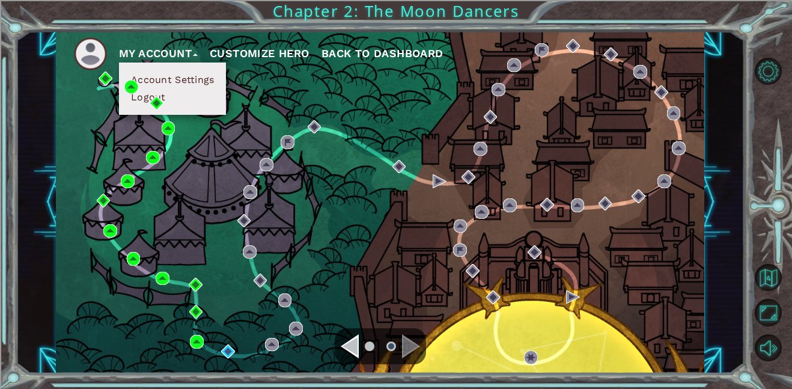
click at [148, 100] on button "Logout" at bounding box center [148, 97] width 42 height 13
